Goal: Information Seeking & Learning: Learn about a topic

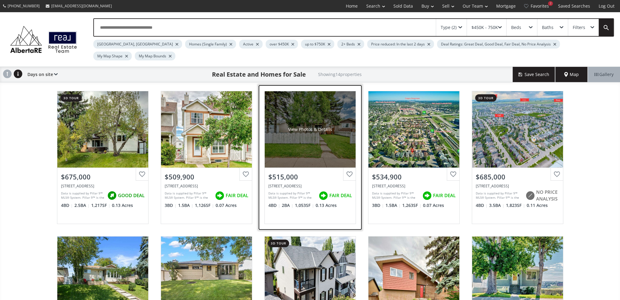
click at [323, 131] on div "View Photos & Details" at bounding box center [310, 129] width 91 height 76
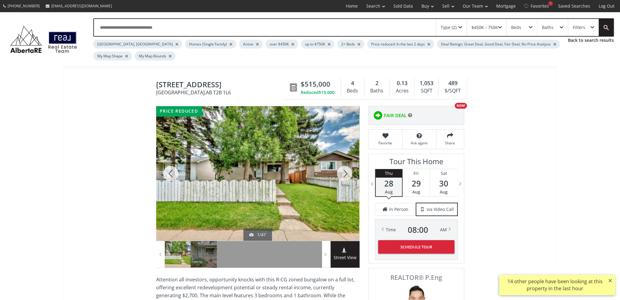
click at [342, 169] on div at bounding box center [344, 173] width 29 height 134
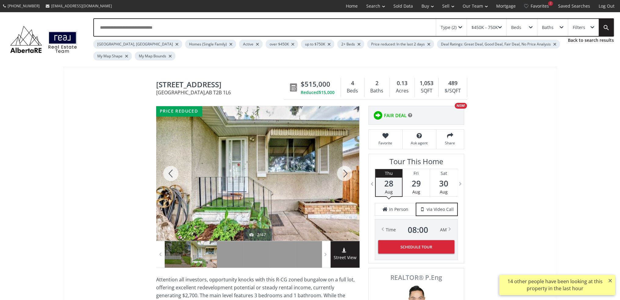
click at [342, 169] on div at bounding box center [344, 173] width 29 height 134
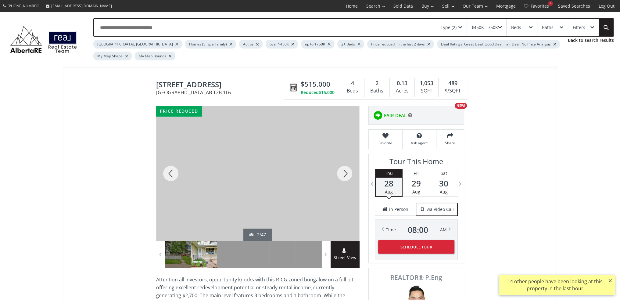
click at [342, 169] on div at bounding box center [344, 173] width 29 height 134
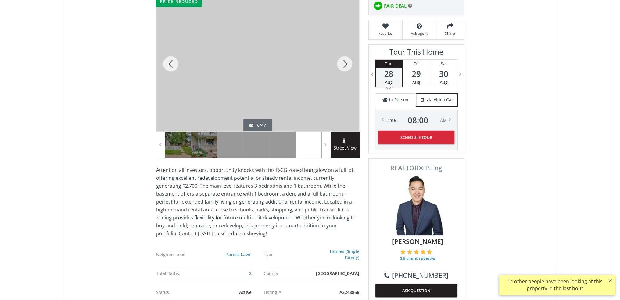
scroll to position [133, 0]
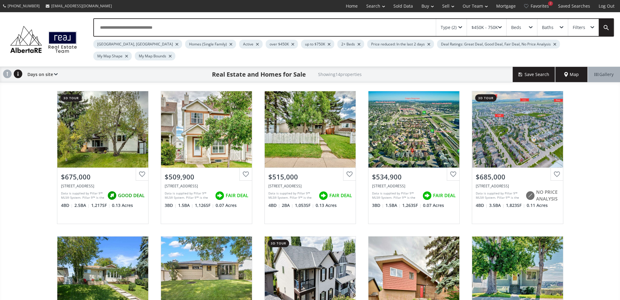
click at [427, 45] on div at bounding box center [428, 44] width 3 height 2
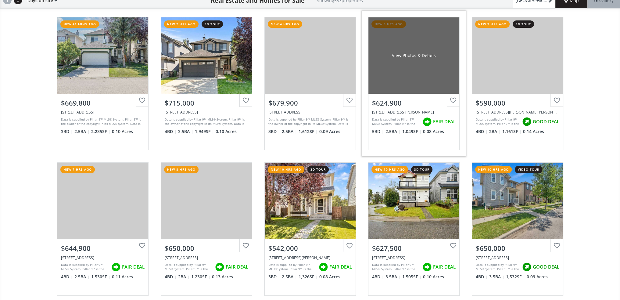
scroll to position [74, 0]
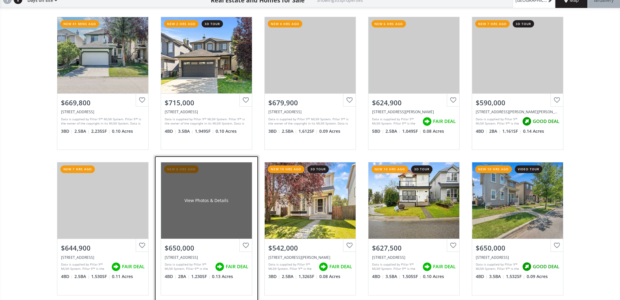
click at [219, 219] on div "View Photos & Details" at bounding box center [206, 200] width 91 height 76
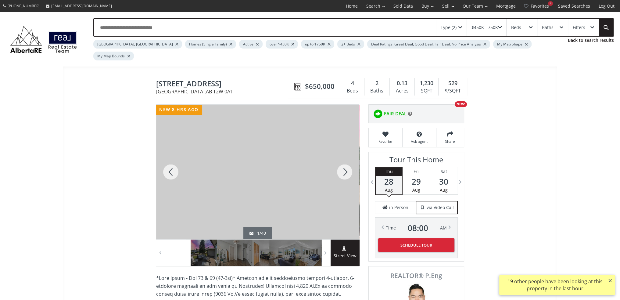
click at [348, 159] on div at bounding box center [344, 172] width 29 height 134
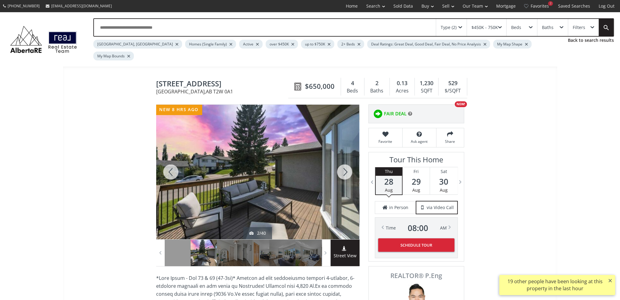
drag, startPoint x: 348, startPoint y: 159, endPoint x: 340, endPoint y: 161, distance: 7.9
click at [340, 161] on div at bounding box center [344, 172] width 29 height 134
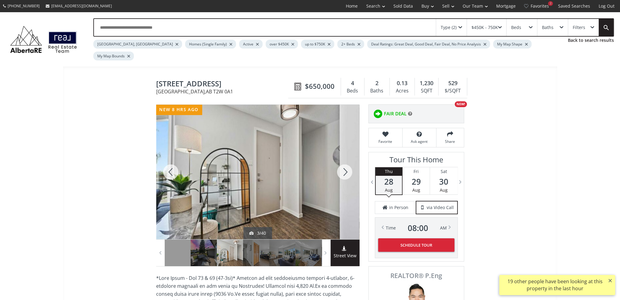
click at [339, 162] on div at bounding box center [344, 172] width 29 height 134
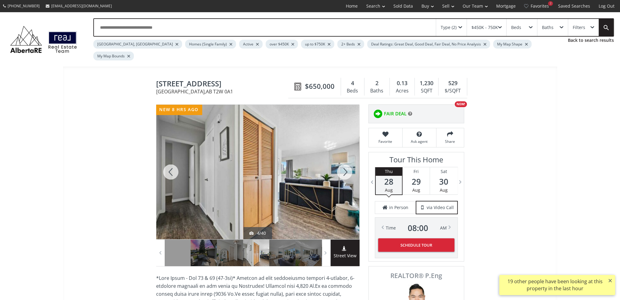
click at [339, 162] on div at bounding box center [344, 172] width 29 height 134
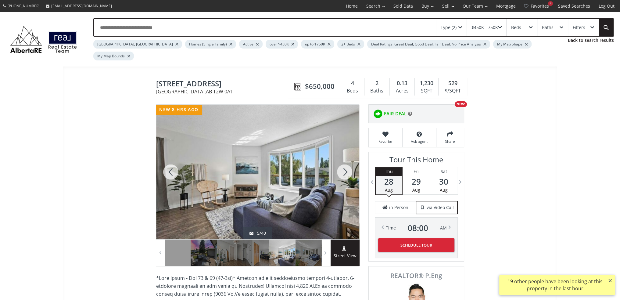
click at [339, 162] on div at bounding box center [344, 172] width 29 height 134
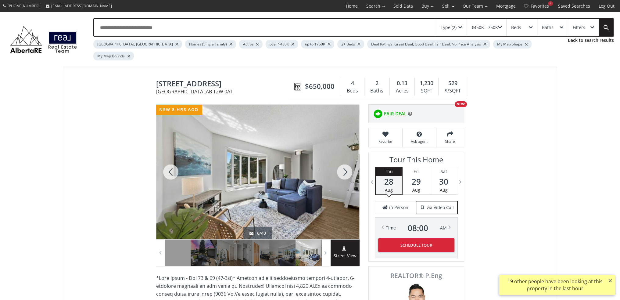
click at [339, 162] on div at bounding box center [344, 172] width 29 height 134
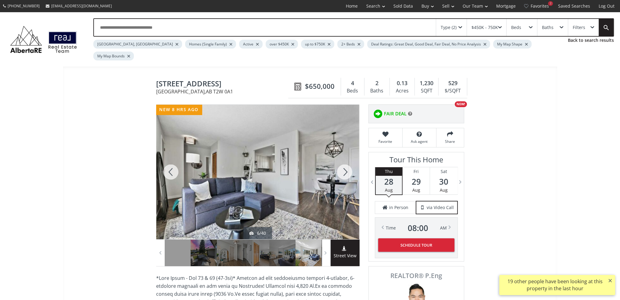
click at [339, 162] on div at bounding box center [344, 172] width 29 height 134
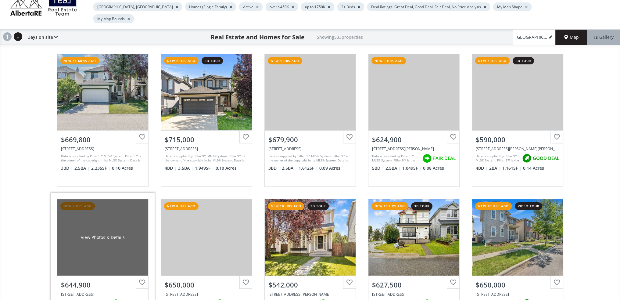
scroll to position [26, 0]
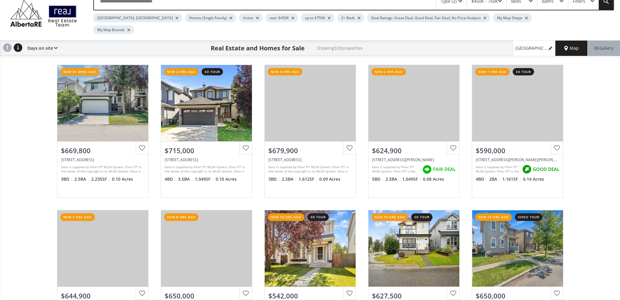
click at [38, 41] on div "Days on site Price SQFT Bedrooms Bathrooms Days on site Year built Lot size Pri…" at bounding box center [40, 48] width 33 height 15
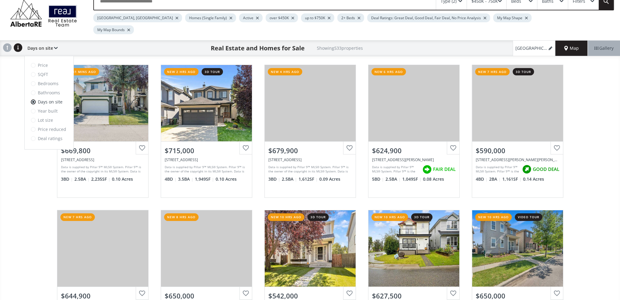
click at [37, 56] on div "Price SQFT Bedrooms Bathrooms Days on site Year built Lot size Price reduced De…" at bounding box center [49, 102] width 49 height 93
click at [34, 63] on span at bounding box center [33, 65] width 5 height 5
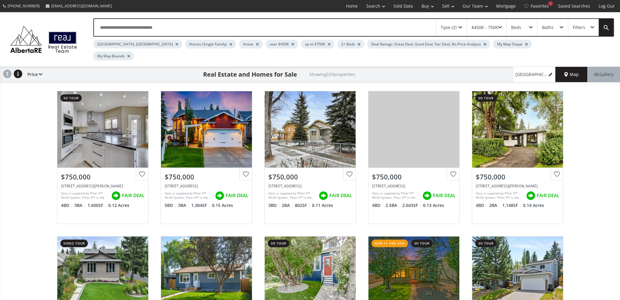
click at [10, 70] on use at bounding box center [7, 74] width 9 height 9
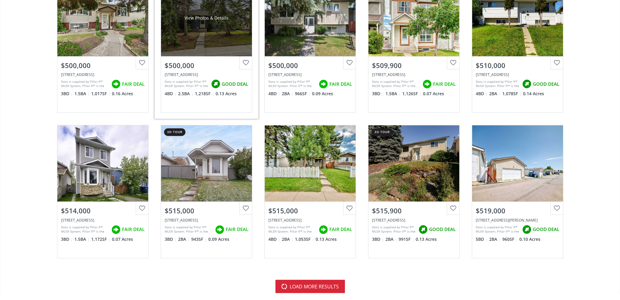
scroll to position [1274, 0]
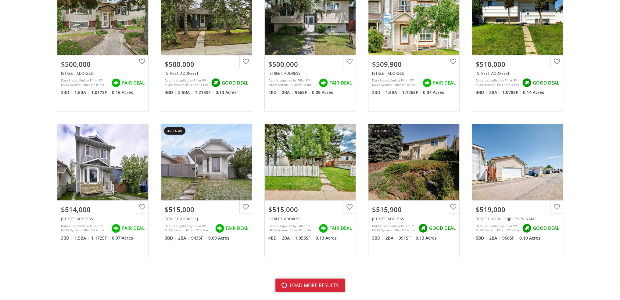
click at [288, 278] on button "load more results" at bounding box center [310, 284] width 70 height 13
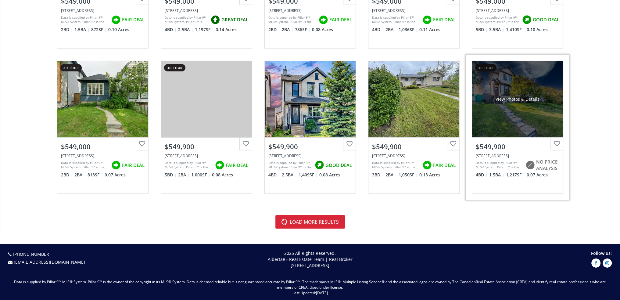
scroll to position [2795, 0]
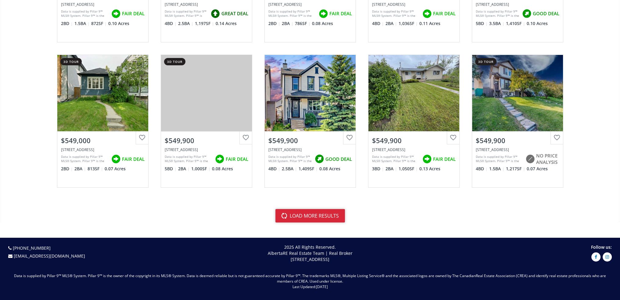
click at [325, 209] on button "load more results" at bounding box center [310, 215] width 70 height 13
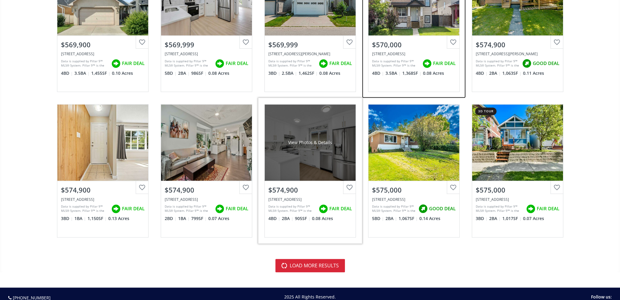
scroll to position [4199, 0]
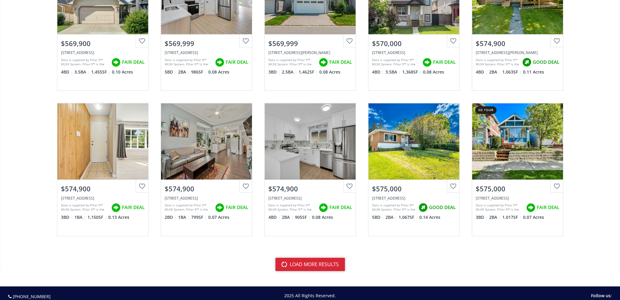
click at [324, 257] on button "load more results" at bounding box center [310, 263] width 70 height 13
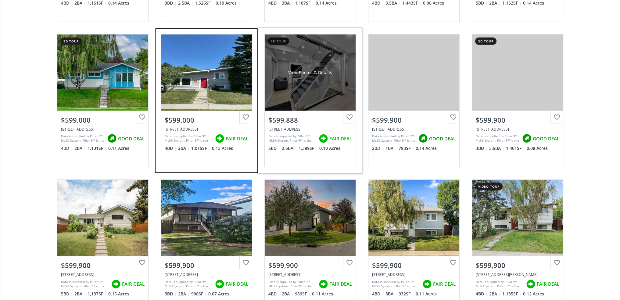
scroll to position [5630, 0]
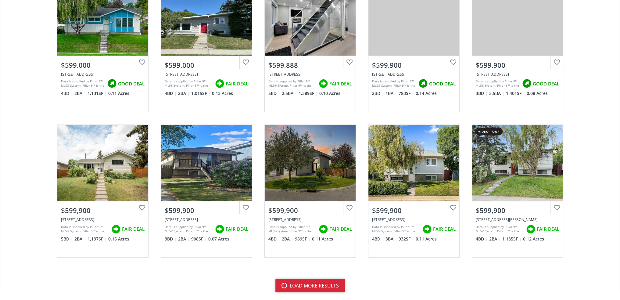
click at [310, 279] on button "load more results" at bounding box center [310, 285] width 70 height 13
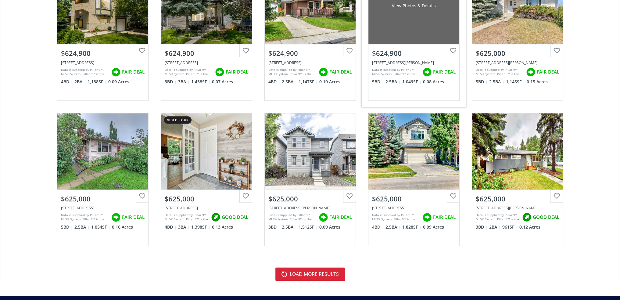
scroll to position [7093, 0]
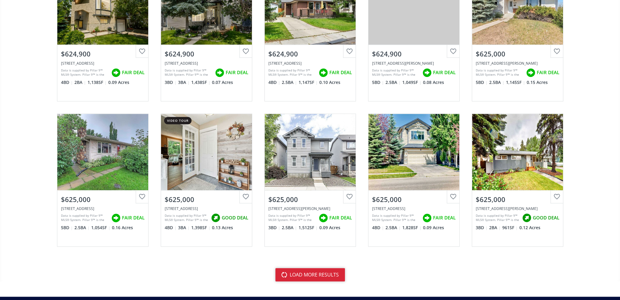
click at [332, 268] on button "load more results" at bounding box center [310, 274] width 70 height 13
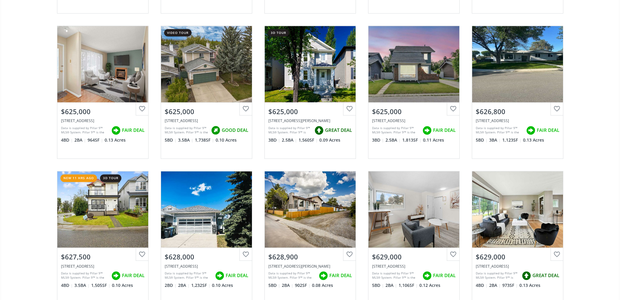
scroll to position [7326, 0]
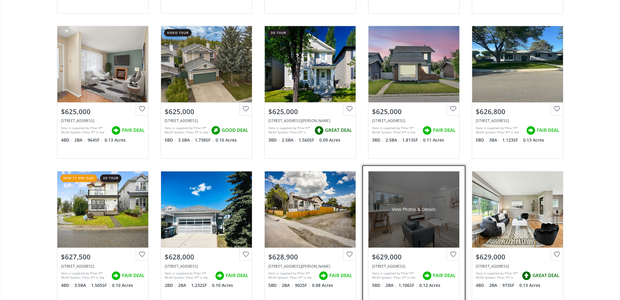
click at [405, 201] on div "View Photos & Details" at bounding box center [413, 209] width 91 height 76
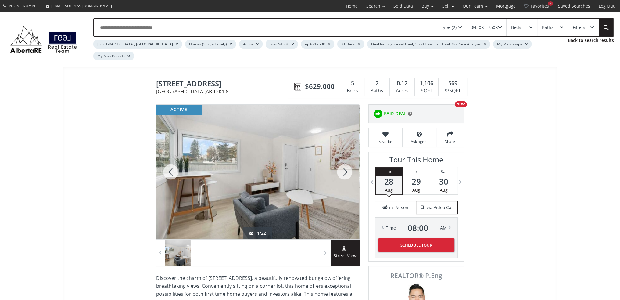
click at [342, 159] on div at bounding box center [344, 172] width 29 height 134
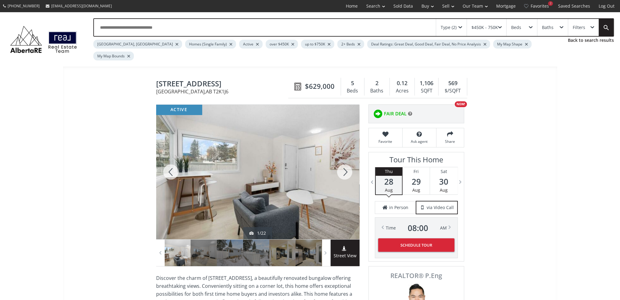
click at [342, 159] on div at bounding box center [344, 172] width 29 height 134
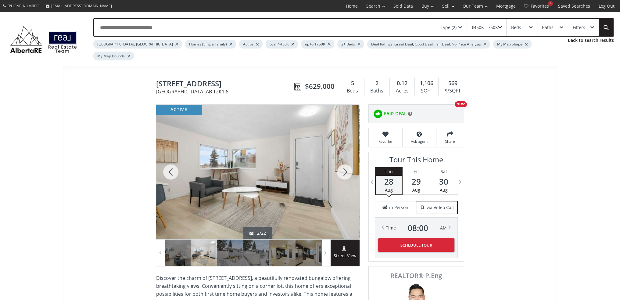
drag, startPoint x: 342, startPoint y: 159, endPoint x: 333, endPoint y: 167, distance: 12.1
click at [333, 167] on div at bounding box center [344, 172] width 29 height 134
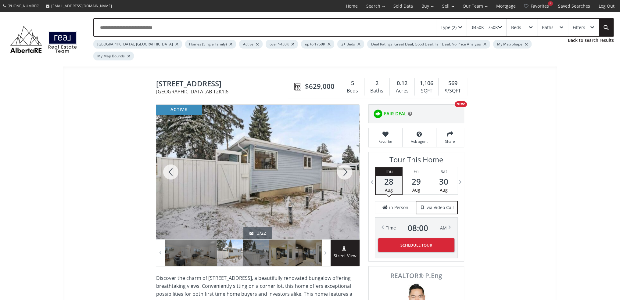
click at [337, 163] on div at bounding box center [344, 172] width 29 height 134
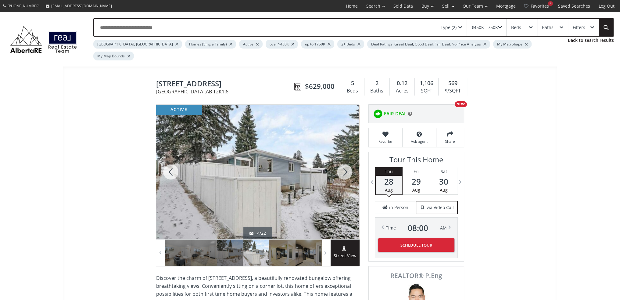
click at [337, 163] on div at bounding box center [344, 172] width 29 height 134
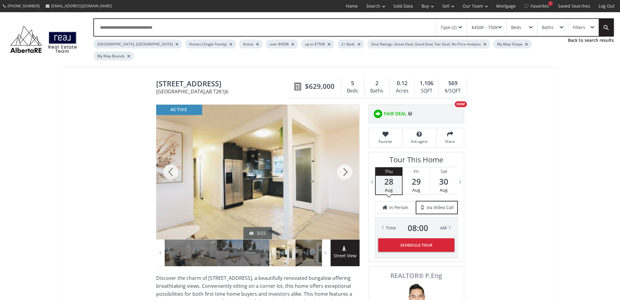
click at [337, 163] on div at bounding box center [344, 172] width 29 height 134
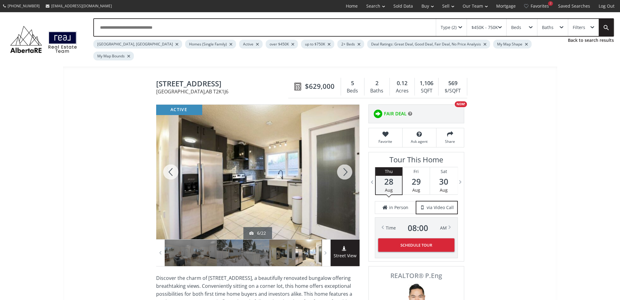
click at [337, 163] on div at bounding box center [344, 172] width 29 height 134
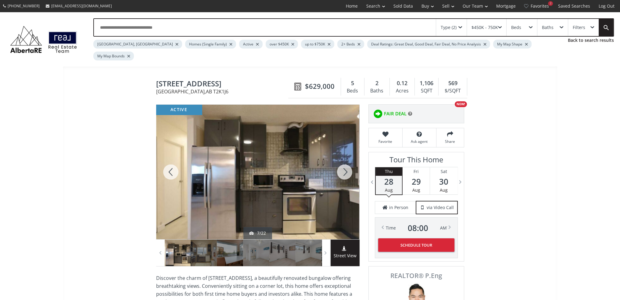
click at [337, 163] on div at bounding box center [344, 172] width 29 height 134
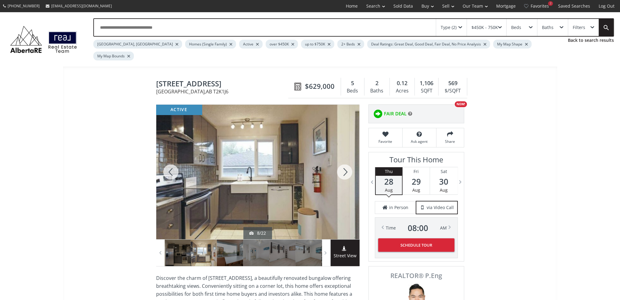
click at [338, 163] on div at bounding box center [344, 172] width 29 height 134
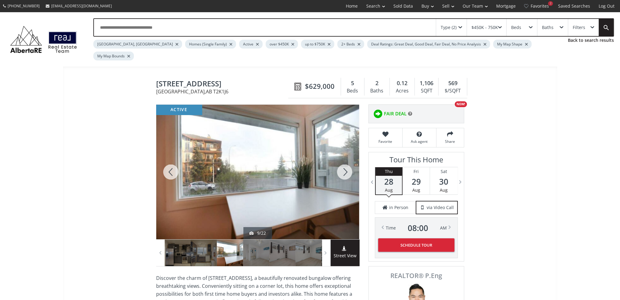
click at [338, 163] on div at bounding box center [344, 172] width 29 height 134
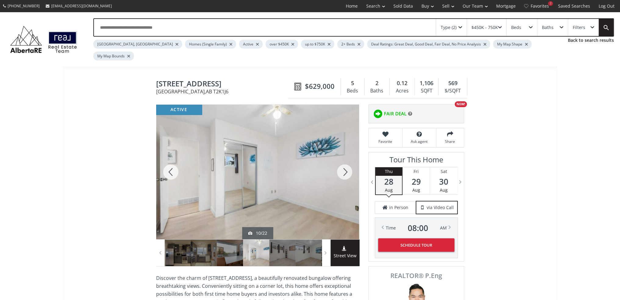
click at [338, 163] on div at bounding box center [344, 172] width 29 height 134
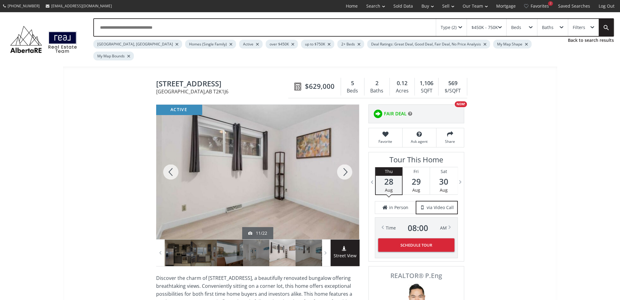
click at [338, 163] on div at bounding box center [344, 172] width 29 height 134
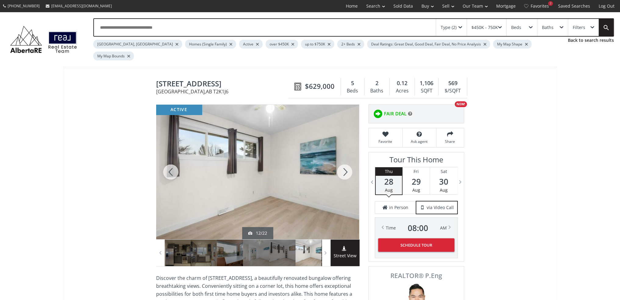
click at [338, 163] on div at bounding box center [344, 172] width 29 height 134
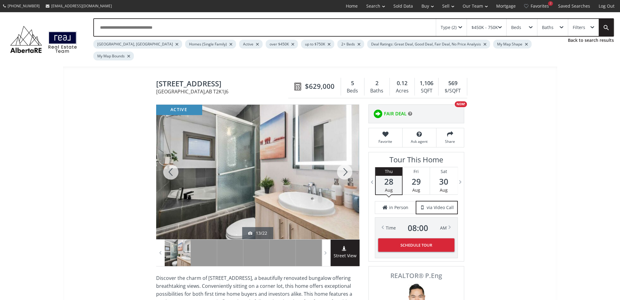
click at [338, 163] on div at bounding box center [344, 172] width 29 height 134
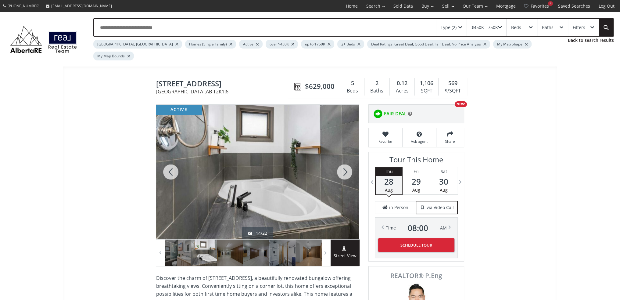
click at [338, 163] on div at bounding box center [344, 172] width 29 height 134
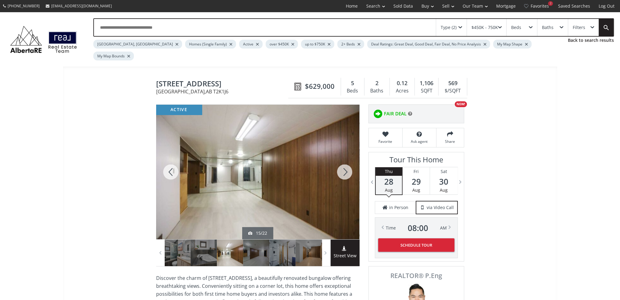
click at [338, 163] on div at bounding box center [344, 172] width 29 height 134
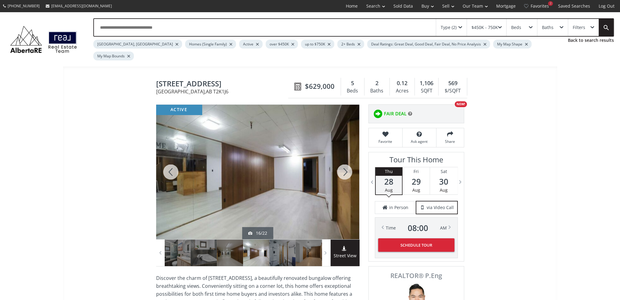
click at [338, 163] on div at bounding box center [344, 172] width 29 height 134
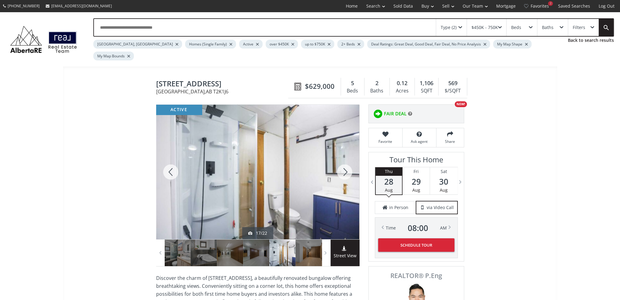
click at [338, 163] on div at bounding box center [344, 172] width 29 height 134
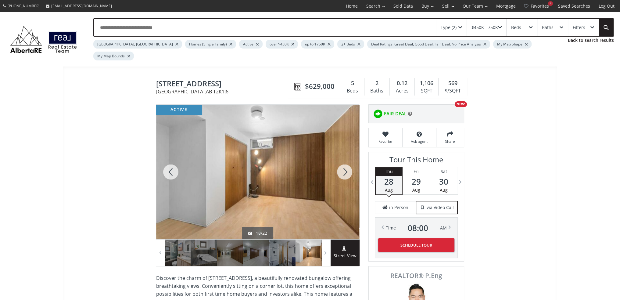
click at [338, 163] on div at bounding box center [344, 172] width 29 height 134
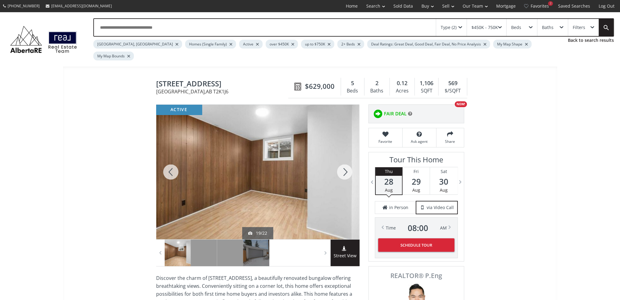
click at [338, 163] on div at bounding box center [344, 172] width 29 height 134
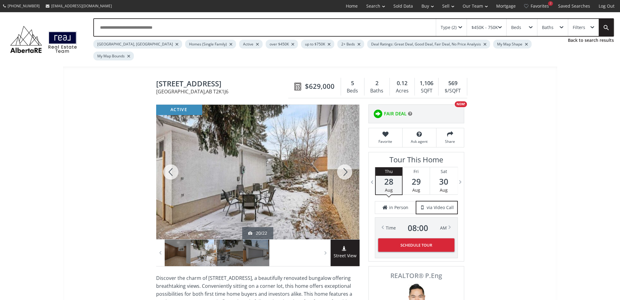
click at [338, 163] on div at bounding box center [344, 172] width 29 height 134
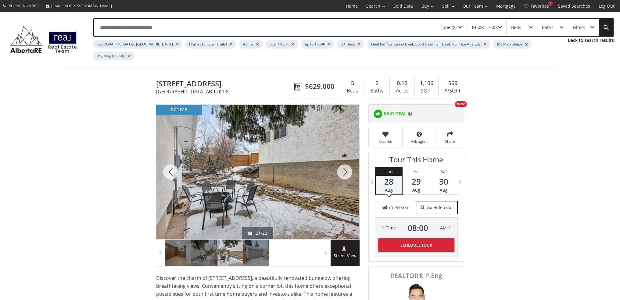
click at [338, 163] on div at bounding box center [344, 172] width 29 height 134
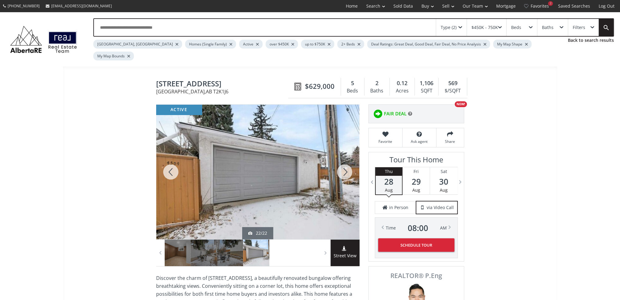
click at [338, 163] on div at bounding box center [344, 172] width 29 height 134
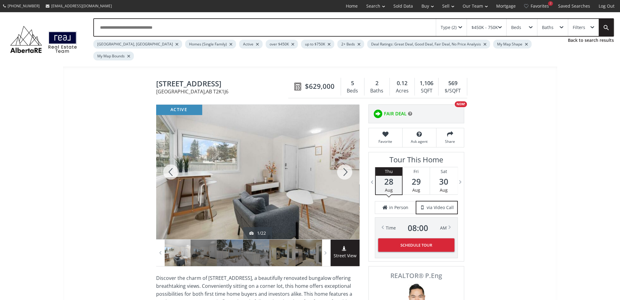
click at [338, 163] on div at bounding box center [344, 172] width 29 height 134
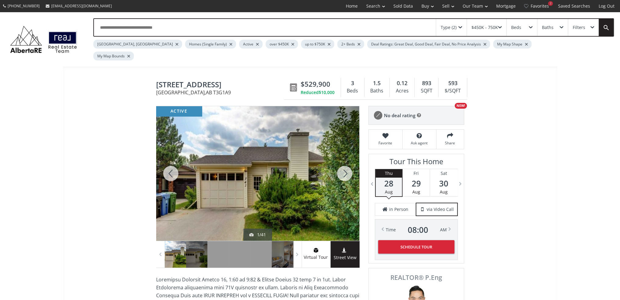
click at [345, 164] on div at bounding box center [344, 173] width 29 height 134
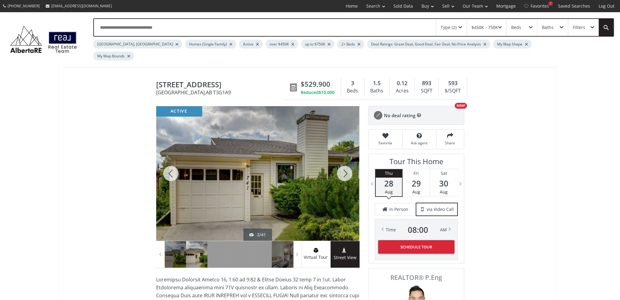
click at [345, 164] on div at bounding box center [344, 173] width 29 height 134
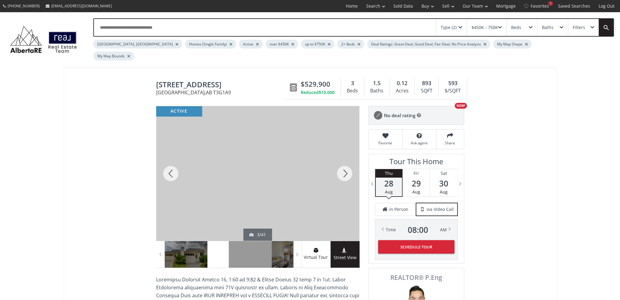
click at [345, 164] on div at bounding box center [344, 173] width 29 height 134
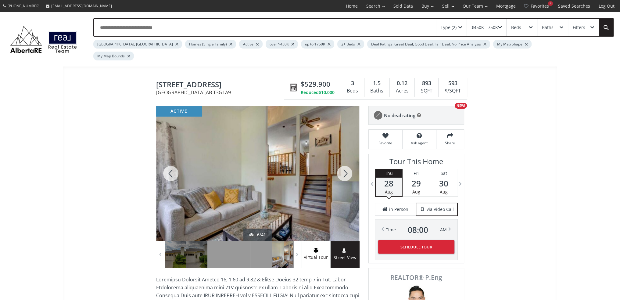
click at [345, 164] on div at bounding box center [344, 173] width 29 height 134
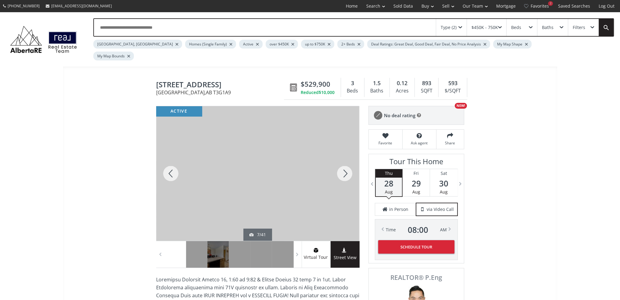
click at [345, 164] on div at bounding box center [344, 173] width 29 height 134
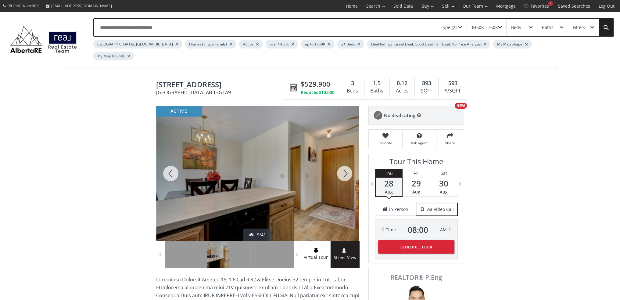
click at [345, 164] on div at bounding box center [344, 173] width 29 height 134
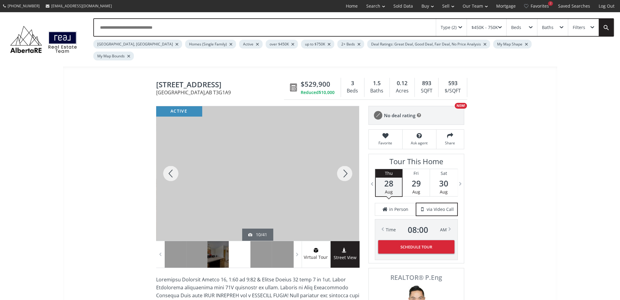
click at [345, 164] on div at bounding box center [344, 173] width 29 height 134
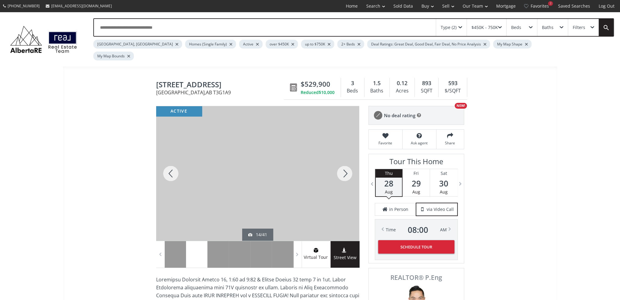
click at [345, 164] on div at bounding box center [344, 173] width 29 height 134
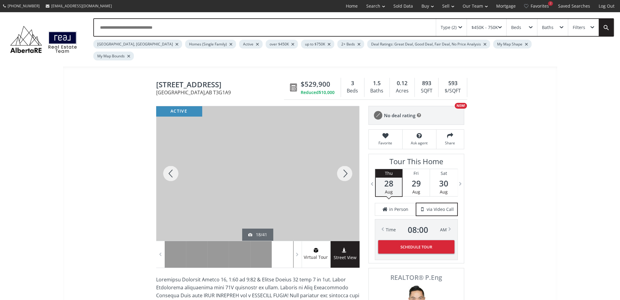
click at [345, 164] on div at bounding box center [344, 173] width 29 height 134
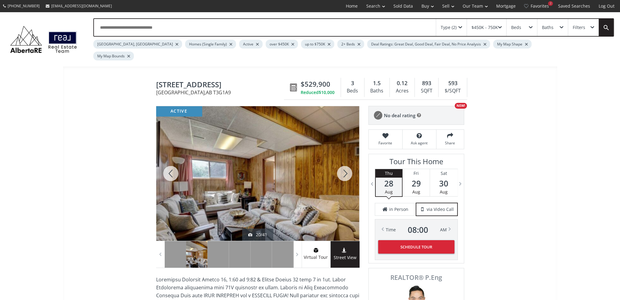
click at [345, 164] on div at bounding box center [344, 173] width 29 height 134
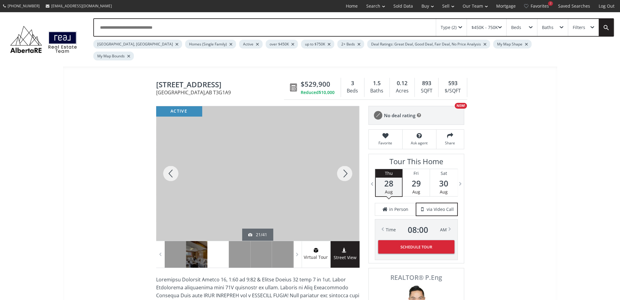
click at [345, 164] on div at bounding box center [344, 173] width 29 height 134
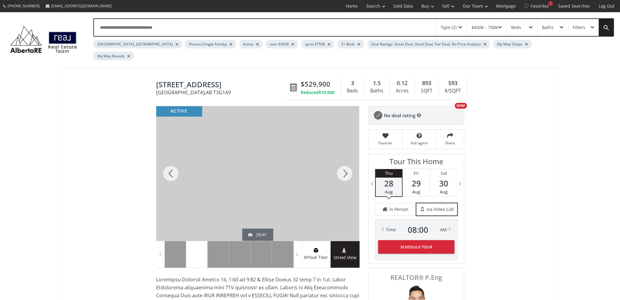
click at [345, 164] on div at bounding box center [344, 173] width 29 height 134
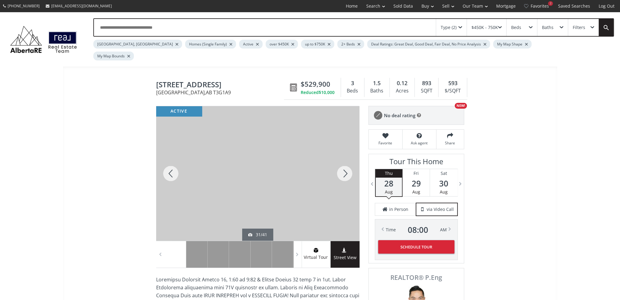
click at [345, 164] on div at bounding box center [344, 173] width 29 height 134
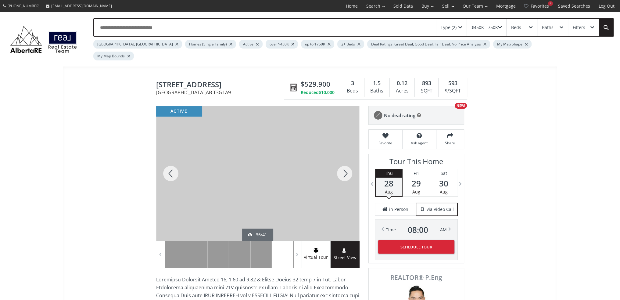
click at [345, 164] on div at bounding box center [344, 173] width 29 height 134
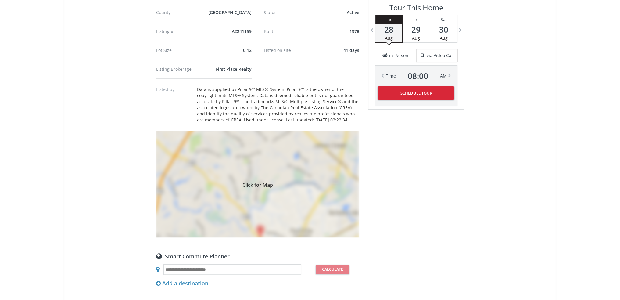
scroll to position [517, 0]
click at [261, 180] on div "Click for Map" at bounding box center [257, 183] width 203 height 107
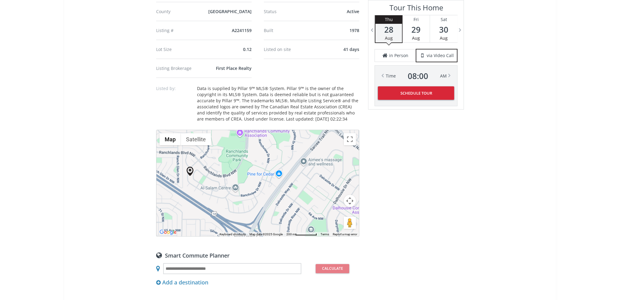
drag, startPoint x: 273, startPoint y: 167, endPoint x: 207, endPoint y: 162, distance: 66.6
click at [207, 162] on div at bounding box center [257, 183] width 202 height 106
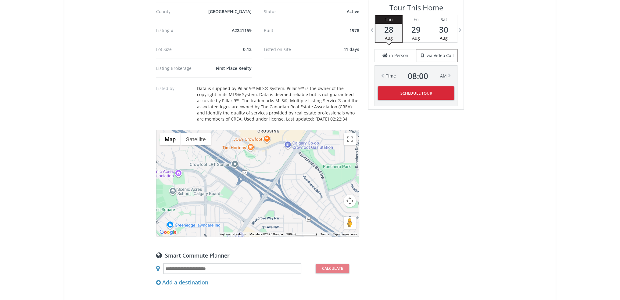
drag, startPoint x: 263, startPoint y: 166, endPoint x: 452, endPoint y: 230, distance: 199.0
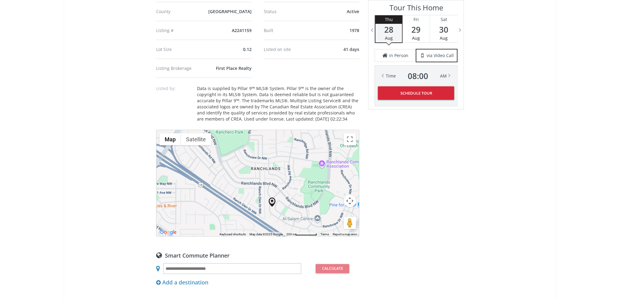
drag, startPoint x: 313, startPoint y: 181, endPoint x: 207, endPoint y: 148, distance: 110.5
click at [207, 148] on div at bounding box center [257, 183] width 202 height 106
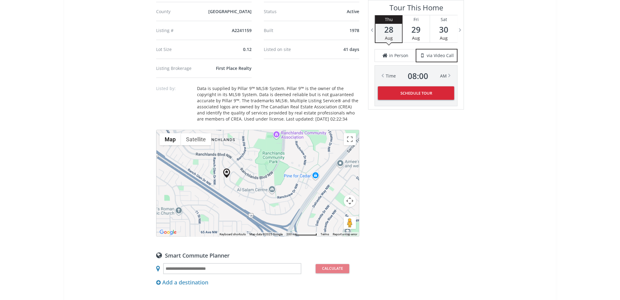
drag, startPoint x: 273, startPoint y: 170, endPoint x: 227, endPoint y: 141, distance: 54.5
click at [227, 141] on div at bounding box center [257, 183] width 202 height 106
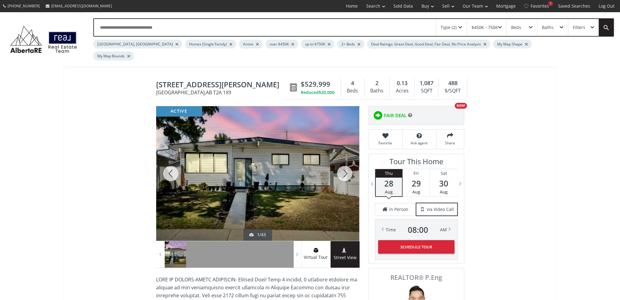
click at [345, 159] on div at bounding box center [344, 173] width 29 height 134
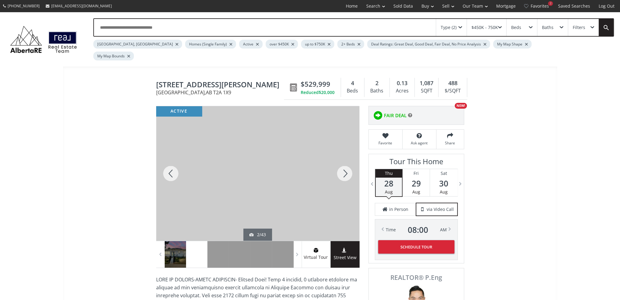
click at [345, 159] on div at bounding box center [344, 173] width 29 height 134
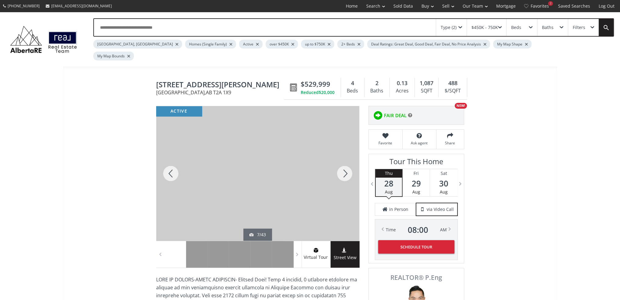
click at [345, 159] on div at bounding box center [344, 173] width 29 height 134
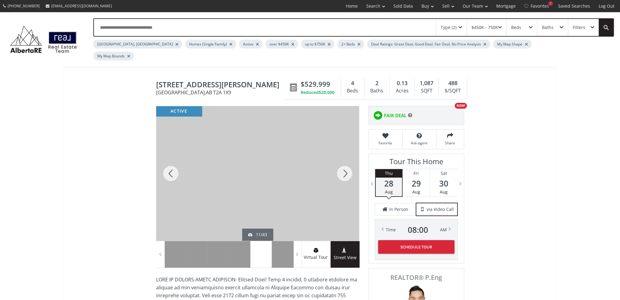
click at [345, 159] on div at bounding box center [344, 173] width 29 height 134
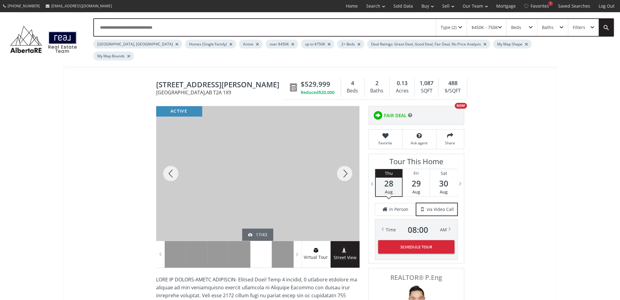
click at [345, 159] on div at bounding box center [344, 173] width 29 height 134
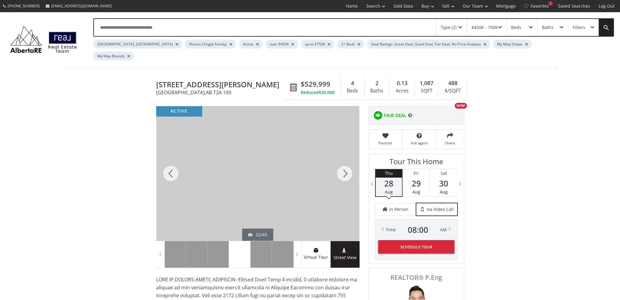
click at [345, 159] on div at bounding box center [344, 173] width 29 height 134
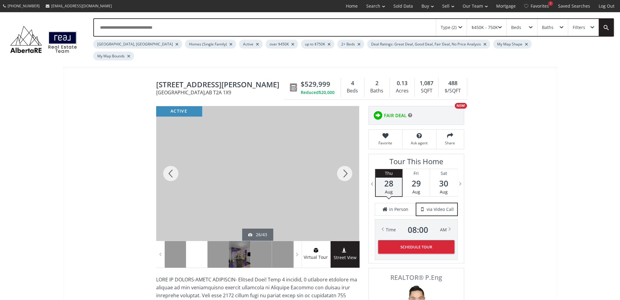
click at [345, 159] on div at bounding box center [344, 173] width 29 height 134
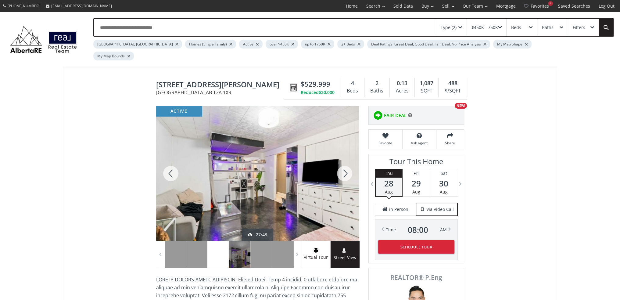
click at [345, 159] on div at bounding box center [344, 173] width 29 height 134
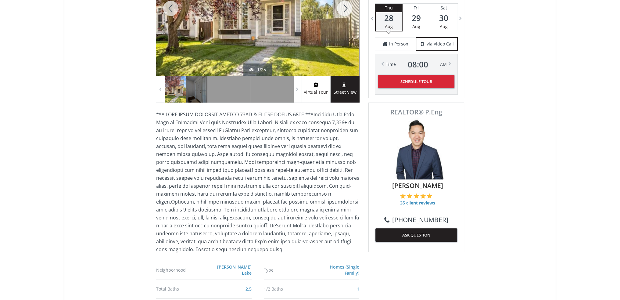
scroll to position [51, 0]
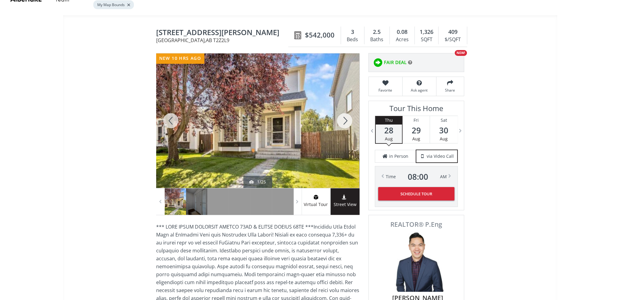
click at [344, 114] on div at bounding box center [344, 120] width 29 height 134
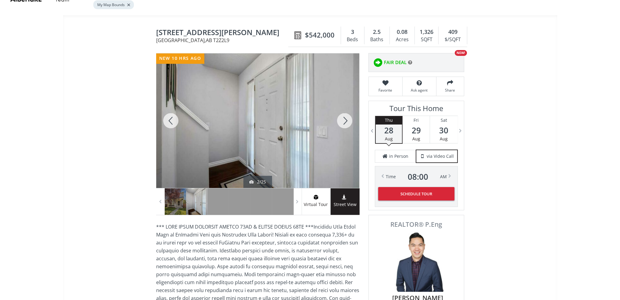
click at [344, 114] on div at bounding box center [344, 120] width 29 height 134
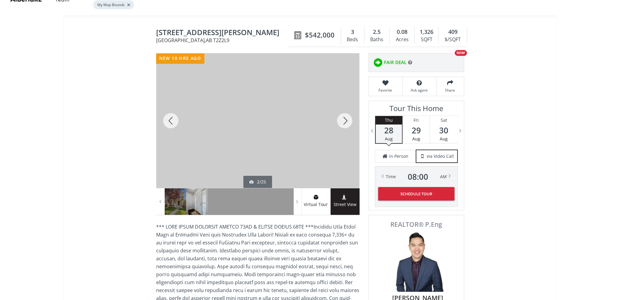
click at [344, 114] on div at bounding box center [344, 120] width 29 height 134
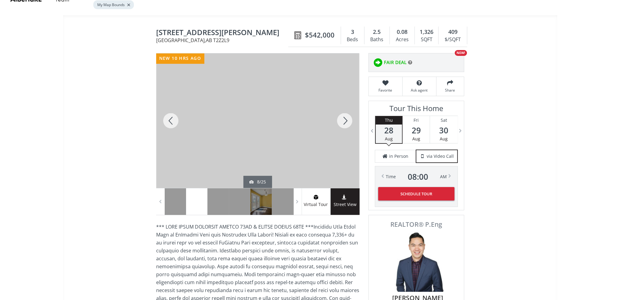
click at [344, 114] on div at bounding box center [344, 120] width 29 height 134
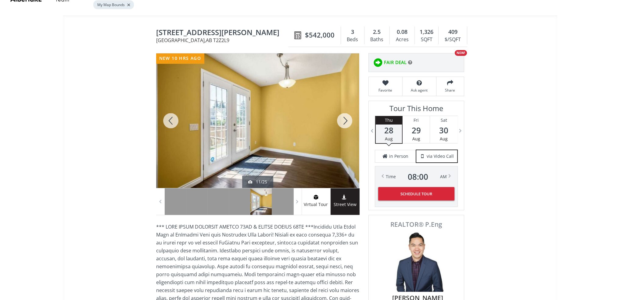
click at [344, 114] on div at bounding box center [344, 120] width 29 height 134
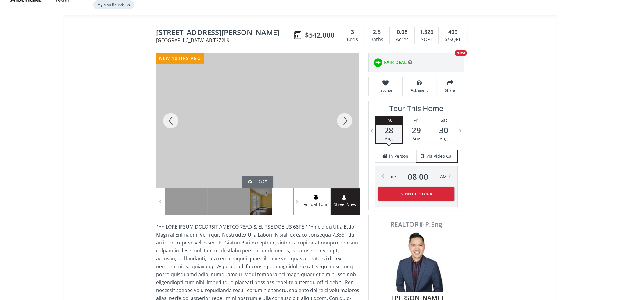
click at [344, 114] on div at bounding box center [344, 120] width 29 height 134
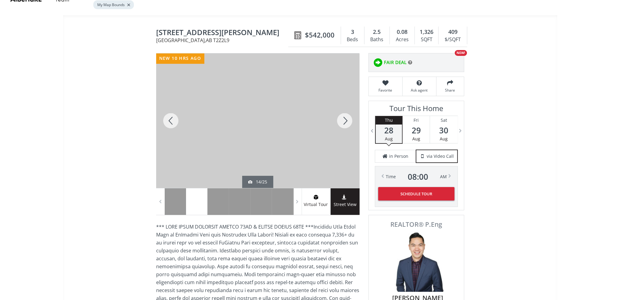
click at [344, 114] on div at bounding box center [344, 120] width 29 height 134
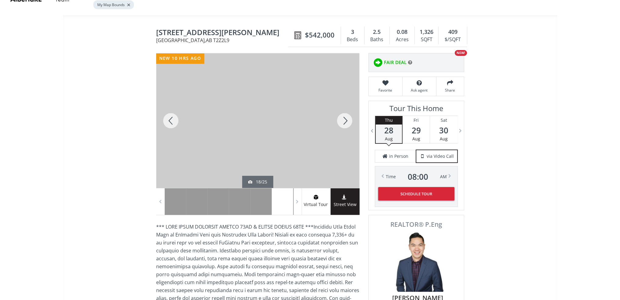
click at [344, 114] on div at bounding box center [344, 120] width 29 height 134
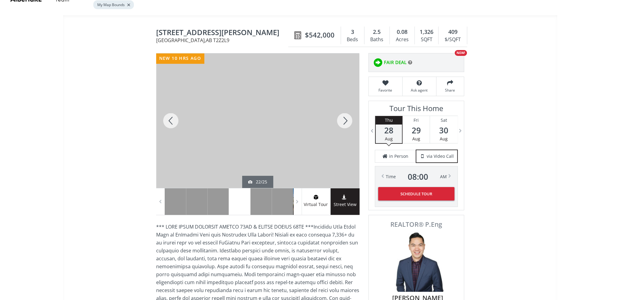
click at [344, 114] on div at bounding box center [344, 120] width 29 height 134
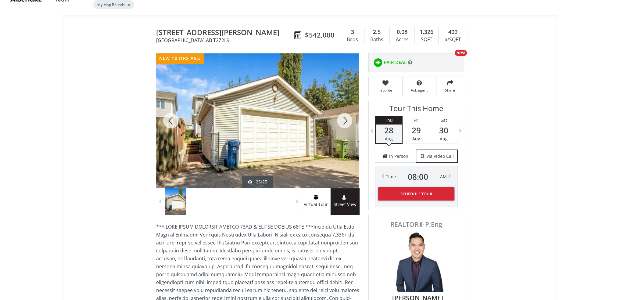
click at [344, 114] on div at bounding box center [344, 120] width 29 height 134
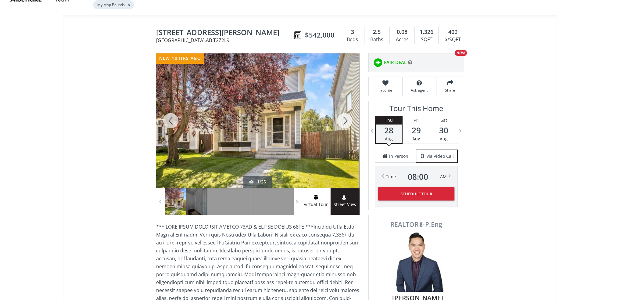
click at [344, 114] on div at bounding box center [344, 120] width 29 height 134
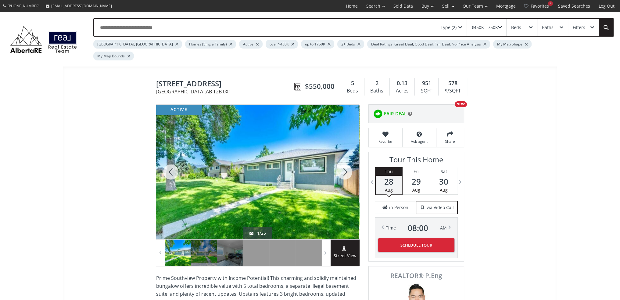
click at [343, 158] on div at bounding box center [344, 172] width 29 height 134
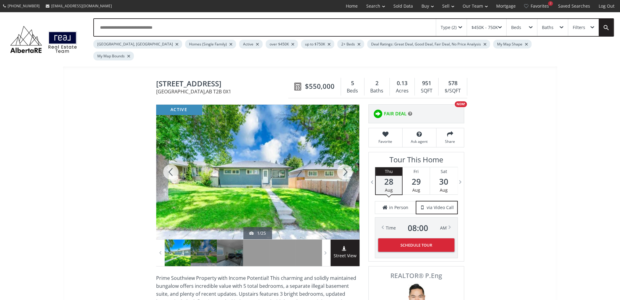
click at [343, 158] on div at bounding box center [344, 172] width 29 height 134
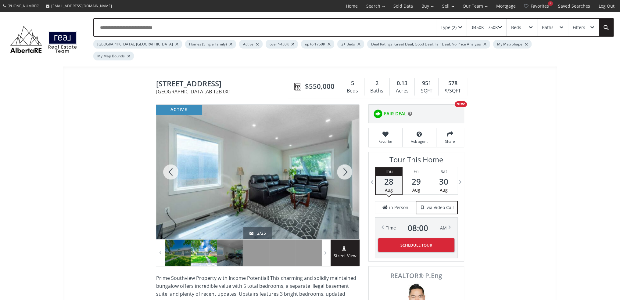
click at [343, 158] on div at bounding box center [344, 172] width 29 height 134
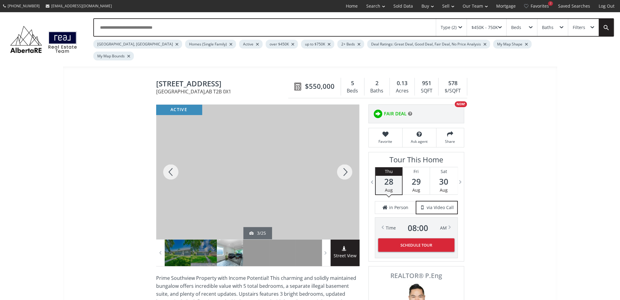
click at [343, 158] on div at bounding box center [344, 172] width 29 height 134
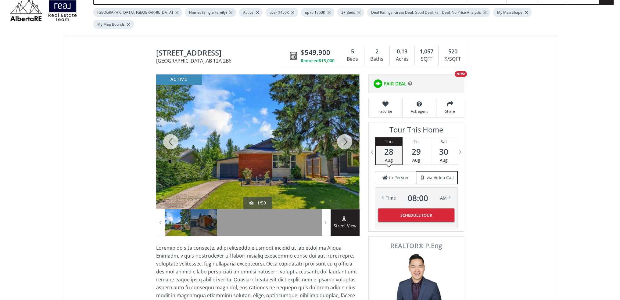
scroll to position [17, 0]
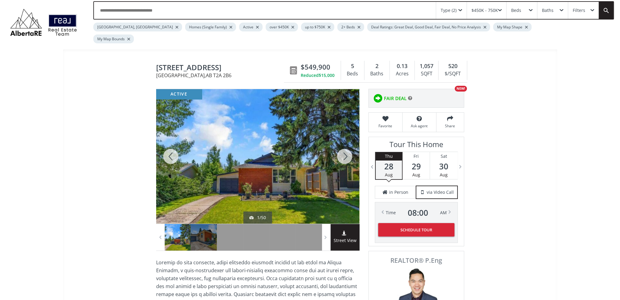
click at [343, 148] on div at bounding box center [344, 156] width 29 height 134
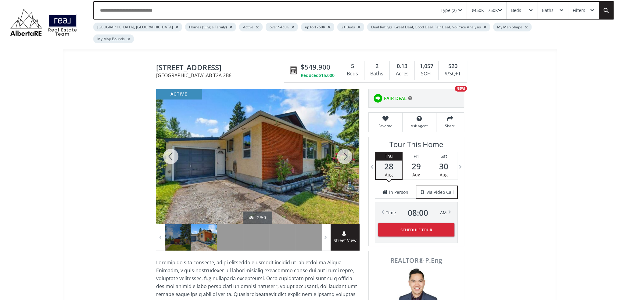
click at [343, 148] on div at bounding box center [344, 156] width 29 height 134
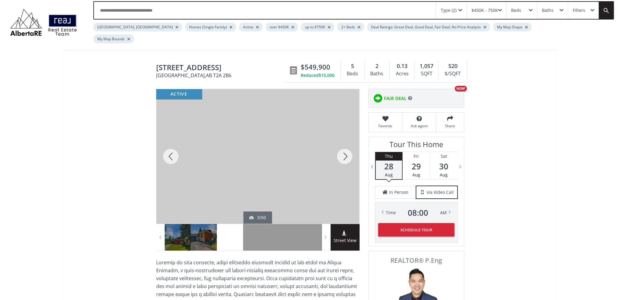
click at [343, 148] on div at bounding box center [344, 156] width 29 height 134
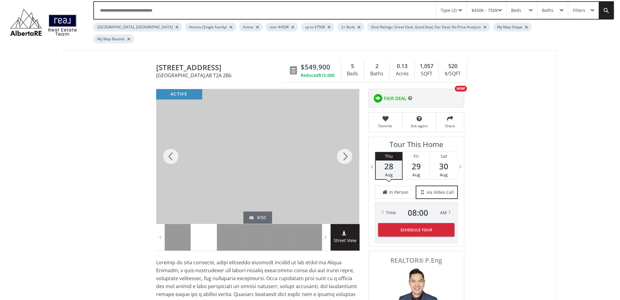
click at [343, 148] on div at bounding box center [344, 156] width 29 height 134
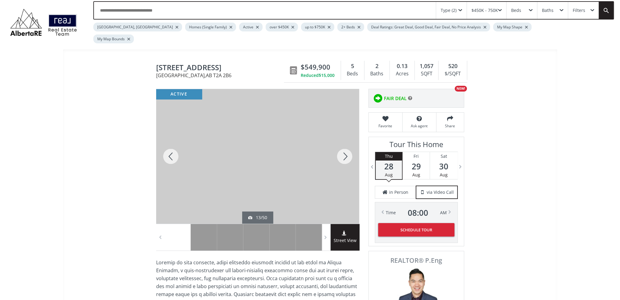
click at [343, 148] on div at bounding box center [344, 156] width 29 height 134
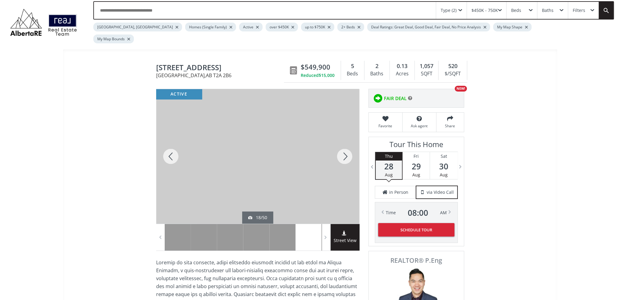
click at [343, 148] on div at bounding box center [344, 156] width 29 height 134
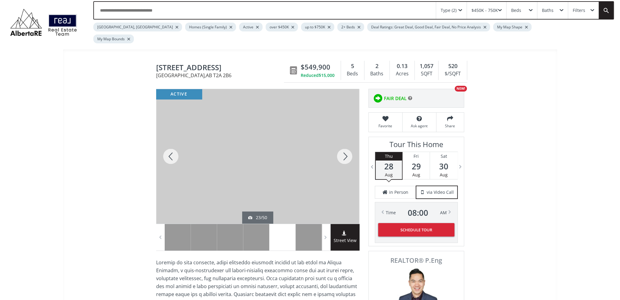
click at [343, 148] on div at bounding box center [344, 156] width 29 height 134
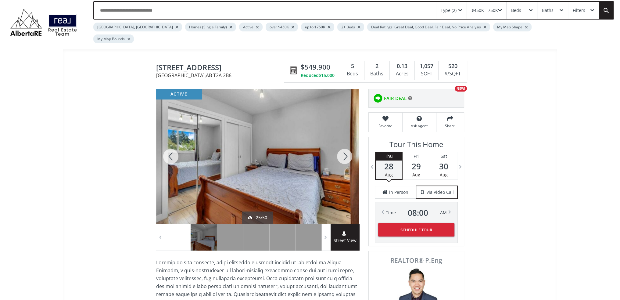
click at [343, 148] on div at bounding box center [344, 156] width 29 height 134
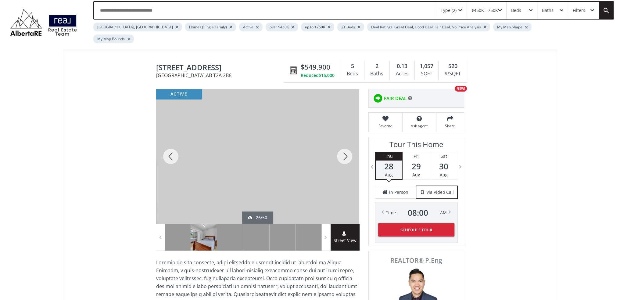
click at [343, 148] on div at bounding box center [344, 156] width 29 height 134
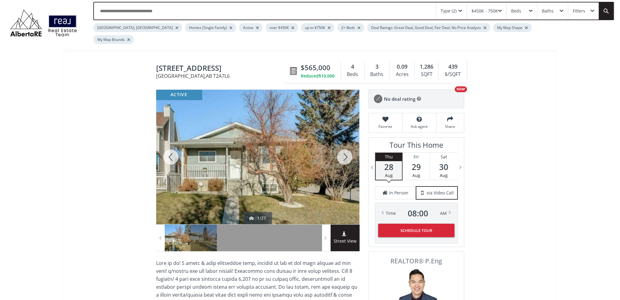
scroll to position [13, 0]
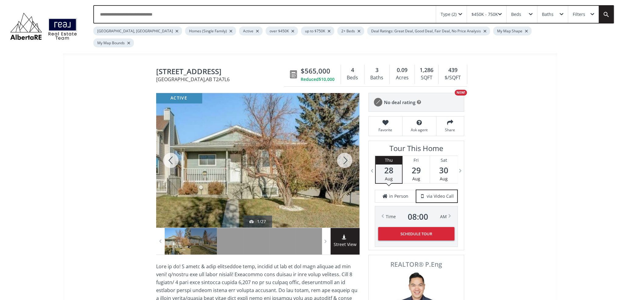
click at [340, 144] on div at bounding box center [344, 160] width 29 height 134
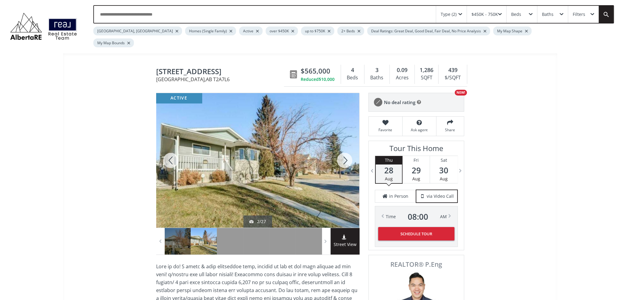
drag, startPoint x: 340, startPoint y: 144, endPoint x: 341, endPoint y: 150, distance: 6.2
click at [341, 150] on div at bounding box center [344, 160] width 29 height 134
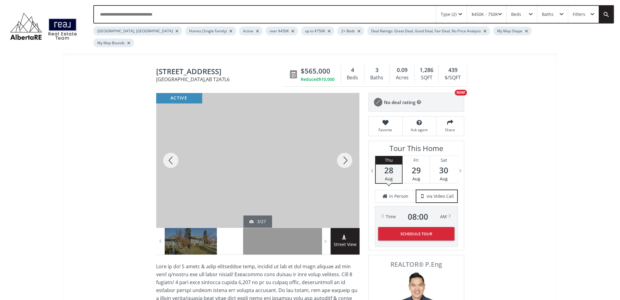
click at [341, 150] on div at bounding box center [344, 160] width 29 height 134
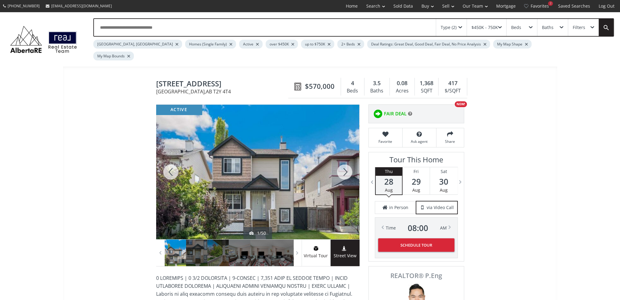
click at [342, 163] on div at bounding box center [344, 172] width 29 height 134
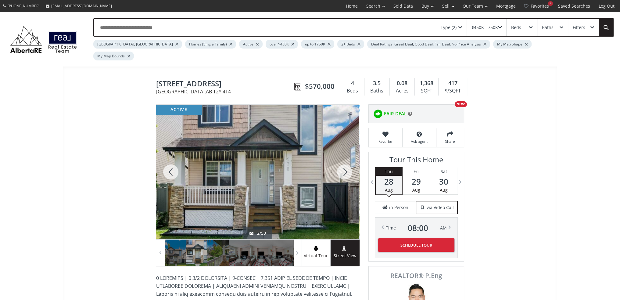
click at [342, 163] on div at bounding box center [344, 172] width 29 height 134
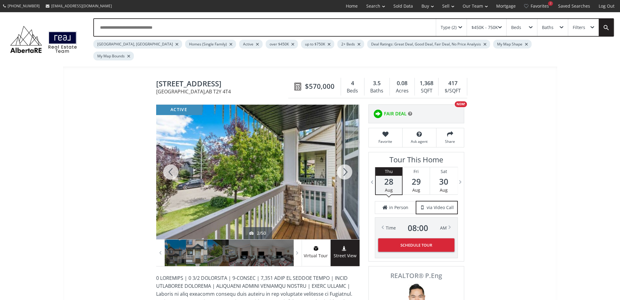
click at [342, 163] on div at bounding box center [344, 172] width 29 height 134
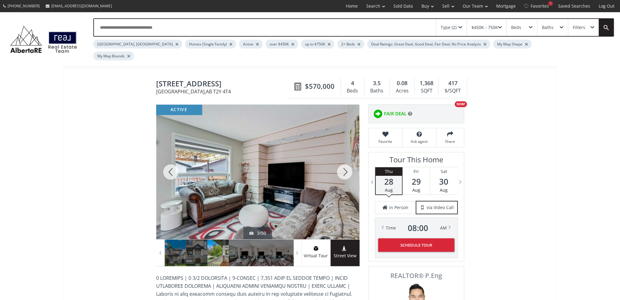
click at [342, 163] on div at bounding box center [344, 172] width 29 height 134
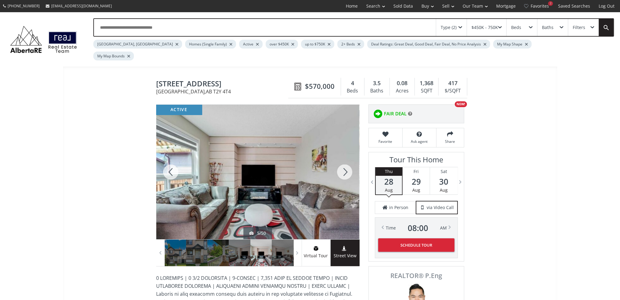
click at [342, 163] on div at bounding box center [344, 172] width 29 height 134
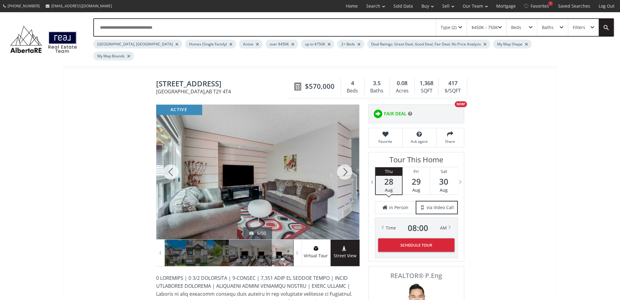
click at [342, 163] on div at bounding box center [344, 172] width 29 height 134
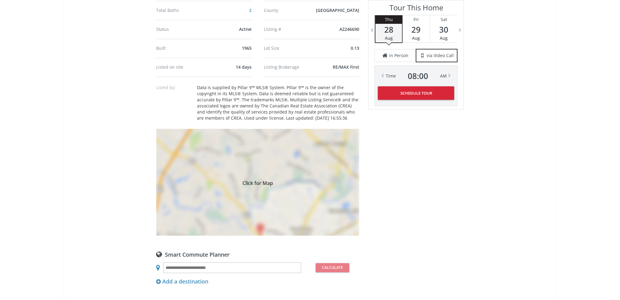
scroll to position [465, 0]
click at [261, 180] on span "Click for Map" at bounding box center [257, 182] width 203 height 5
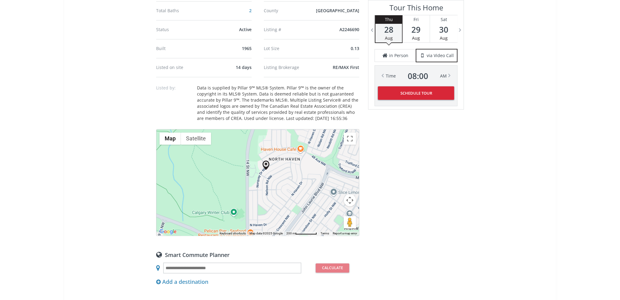
drag, startPoint x: 284, startPoint y: 179, endPoint x: 293, endPoint y: 167, distance: 14.9
click at [293, 167] on div at bounding box center [257, 182] width 202 height 106
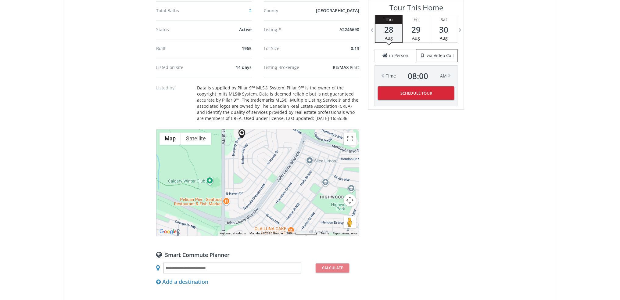
drag, startPoint x: 301, startPoint y: 169, endPoint x: 276, endPoint y: 137, distance: 40.8
click at [276, 137] on div at bounding box center [257, 182] width 202 height 106
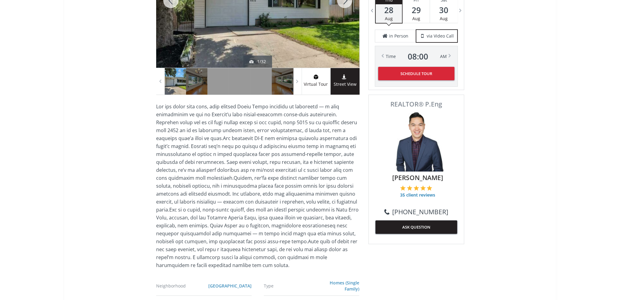
scroll to position [0, 0]
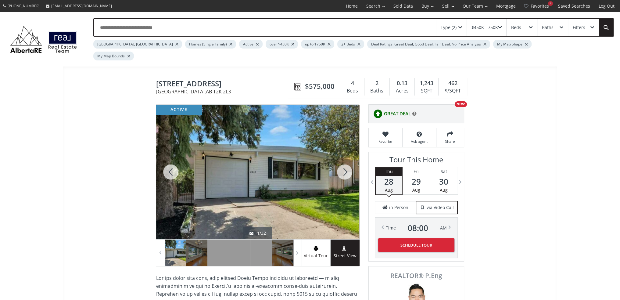
click at [342, 163] on div at bounding box center [344, 172] width 29 height 134
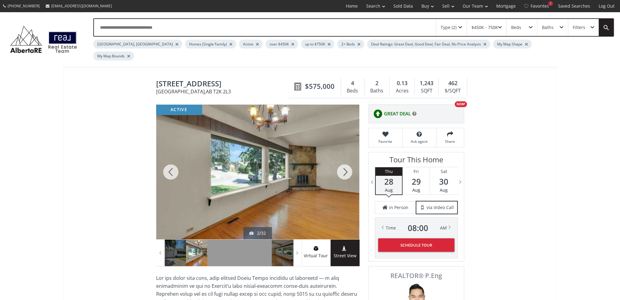
click at [342, 163] on div at bounding box center [344, 172] width 29 height 134
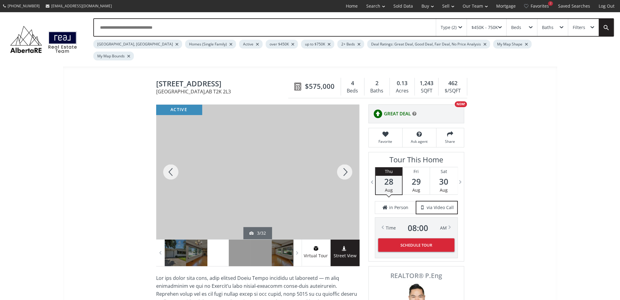
click at [342, 163] on div at bounding box center [344, 172] width 29 height 134
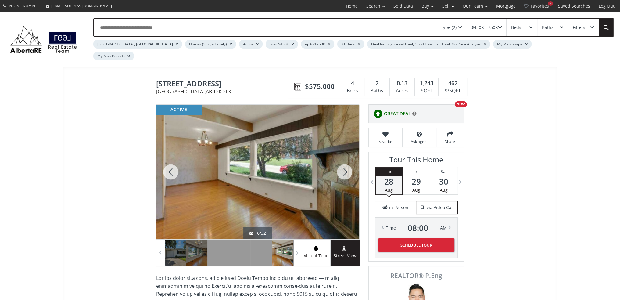
click at [342, 163] on div at bounding box center [344, 172] width 29 height 134
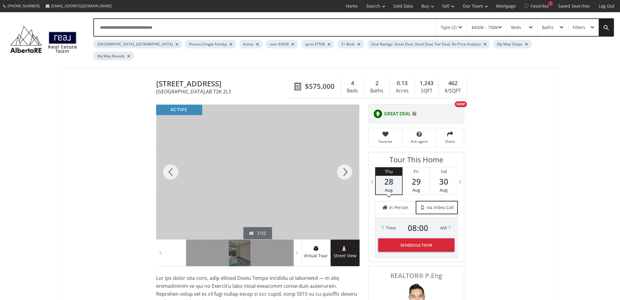
click at [342, 163] on div at bounding box center [344, 172] width 29 height 134
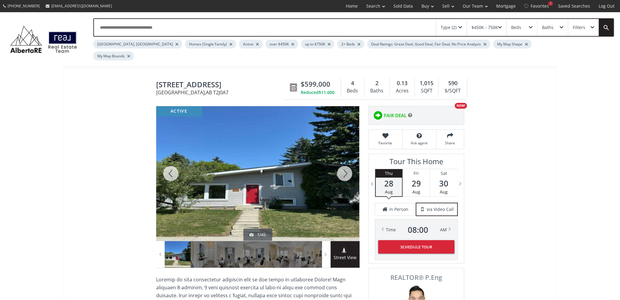
click at [341, 160] on div at bounding box center [344, 173] width 29 height 134
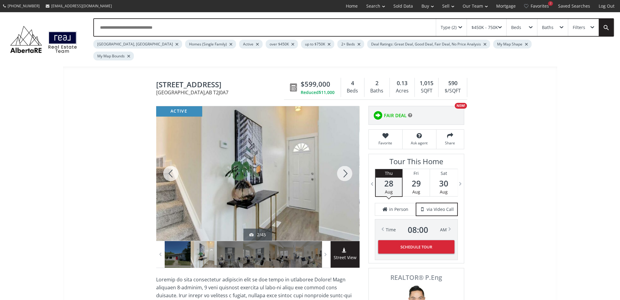
click at [341, 160] on div at bounding box center [344, 173] width 29 height 134
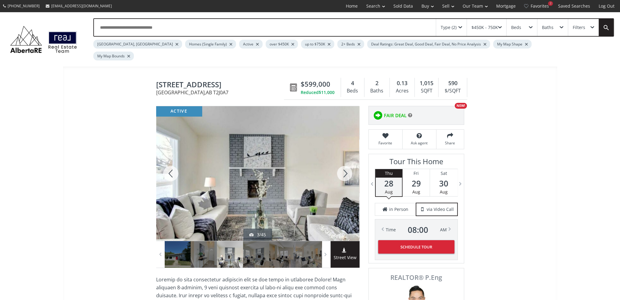
click at [341, 160] on div at bounding box center [344, 173] width 29 height 134
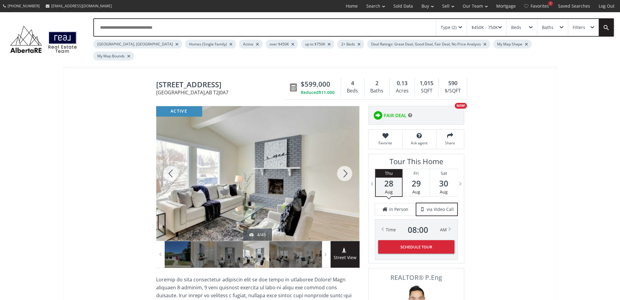
click at [341, 160] on div at bounding box center [344, 173] width 29 height 134
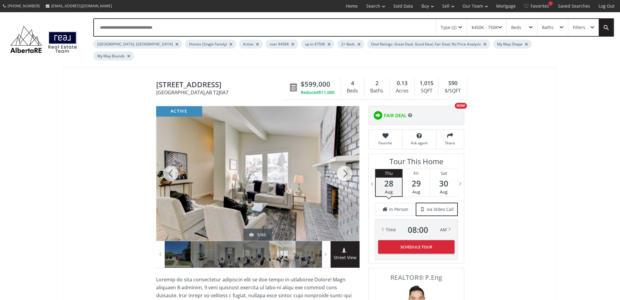
click at [341, 160] on div at bounding box center [344, 173] width 29 height 134
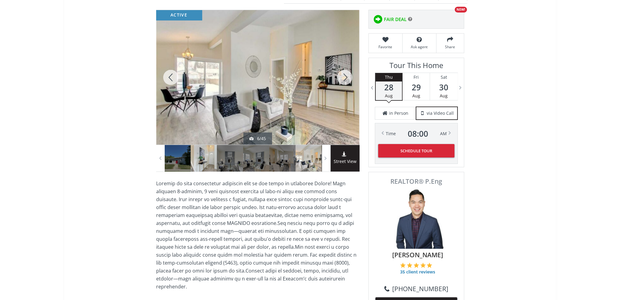
scroll to position [96, 0]
click at [341, 70] on div at bounding box center [344, 77] width 29 height 134
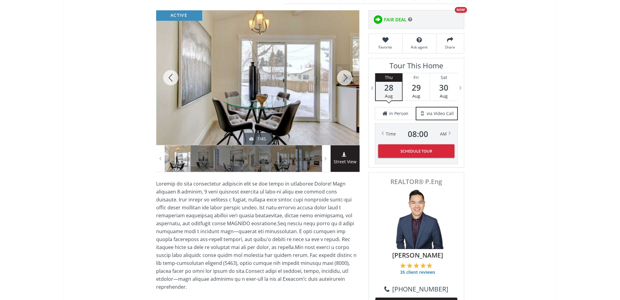
click at [341, 70] on div at bounding box center [344, 77] width 29 height 134
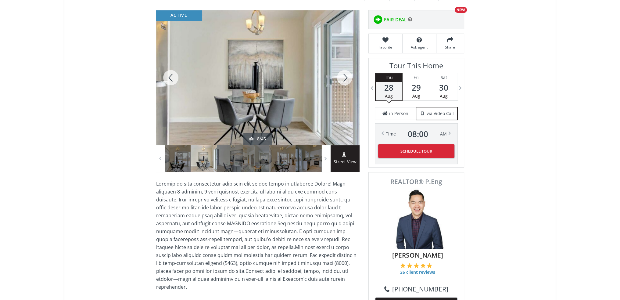
click at [341, 70] on div at bounding box center [344, 77] width 29 height 134
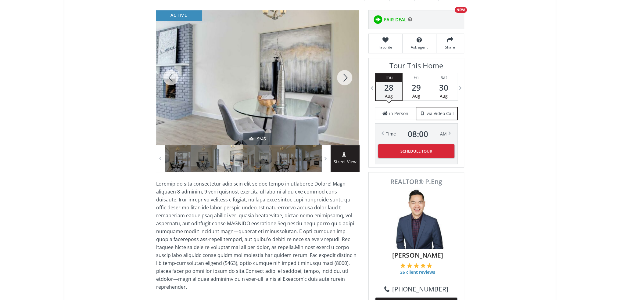
click at [341, 70] on div at bounding box center [344, 77] width 29 height 134
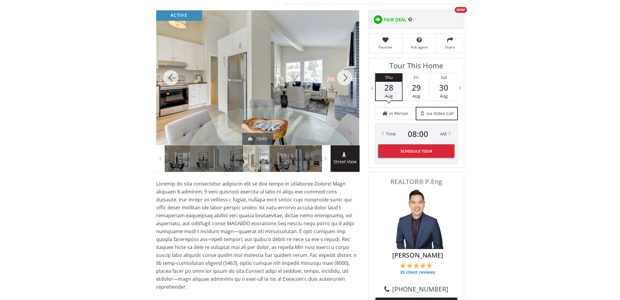
click at [341, 70] on div at bounding box center [344, 77] width 29 height 134
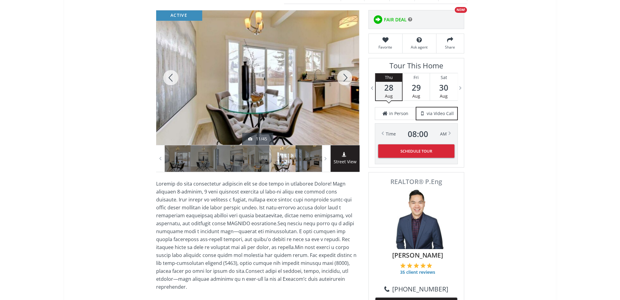
click at [341, 70] on div at bounding box center [344, 77] width 29 height 134
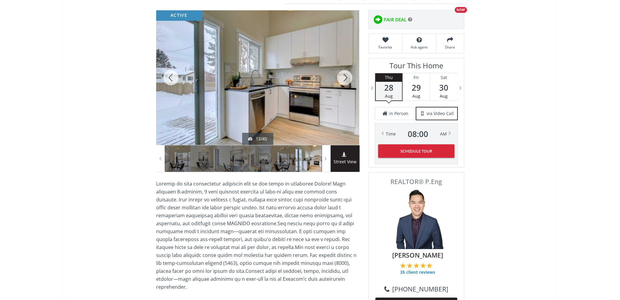
click at [341, 70] on div at bounding box center [344, 77] width 29 height 134
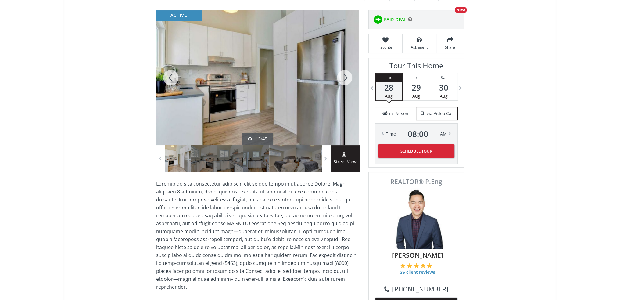
click at [341, 70] on div at bounding box center [344, 77] width 29 height 134
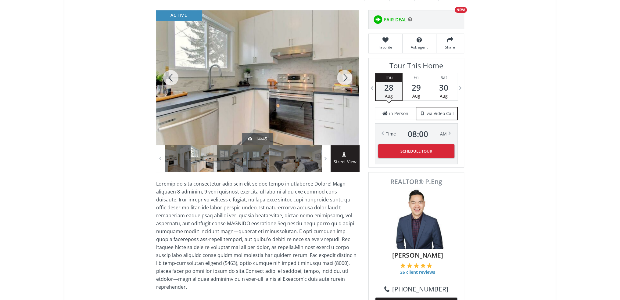
click at [341, 70] on div at bounding box center [344, 77] width 29 height 134
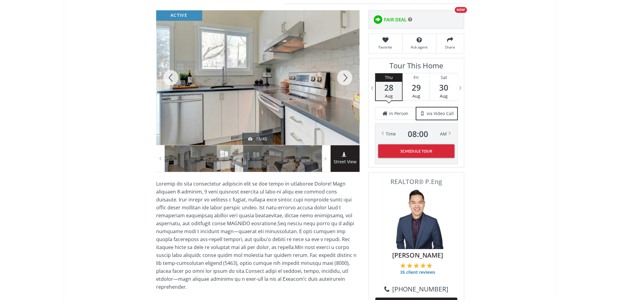
click at [341, 70] on div at bounding box center [344, 77] width 29 height 134
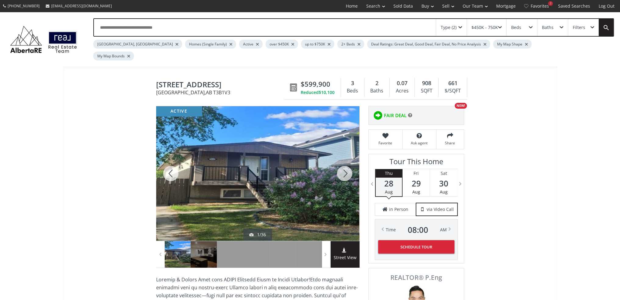
click at [344, 158] on div at bounding box center [344, 173] width 29 height 134
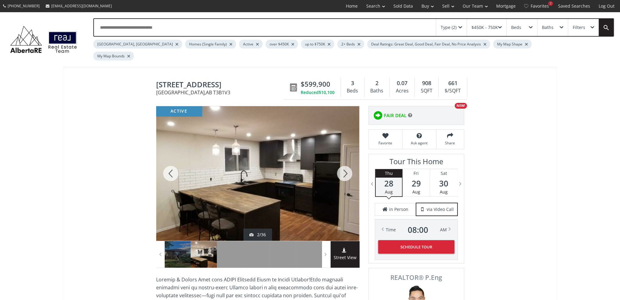
click at [344, 158] on div at bounding box center [344, 173] width 29 height 134
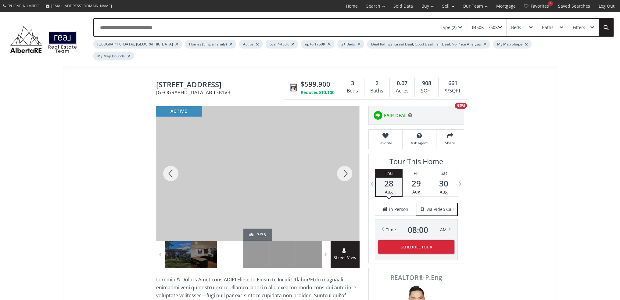
click at [344, 158] on div at bounding box center [344, 173] width 29 height 134
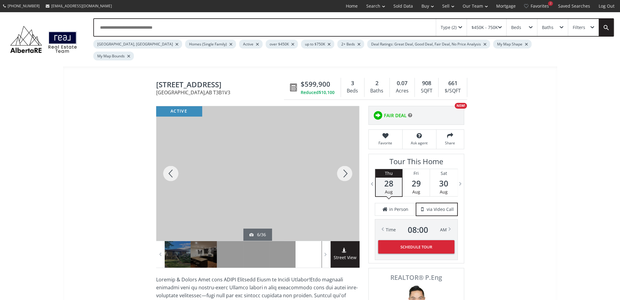
click at [344, 158] on div at bounding box center [344, 173] width 29 height 134
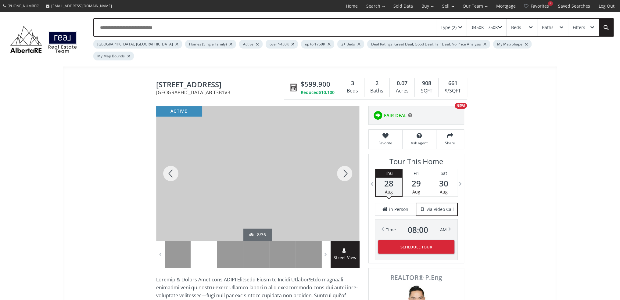
click at [344, 158] on div at bounding box center [344, 173] width 29 height 134
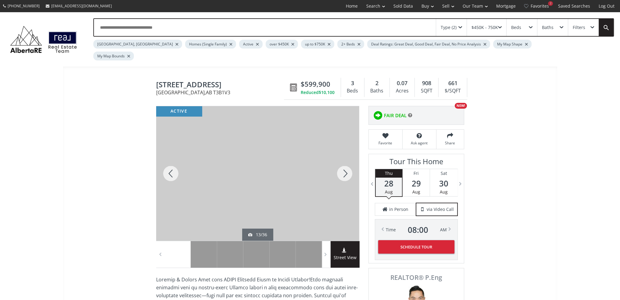
click at [344, 158] on div at bounding box center [344, 173] width 29 height 134
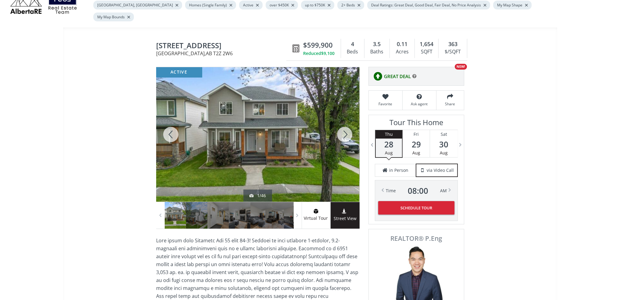
scroll to position [37, 0]
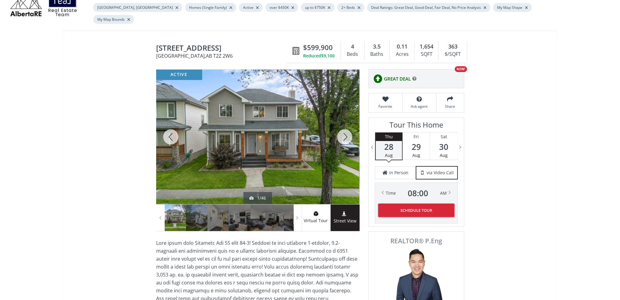
click at [340, 128] on div at bounding box center [344, 137] width 29 height 134
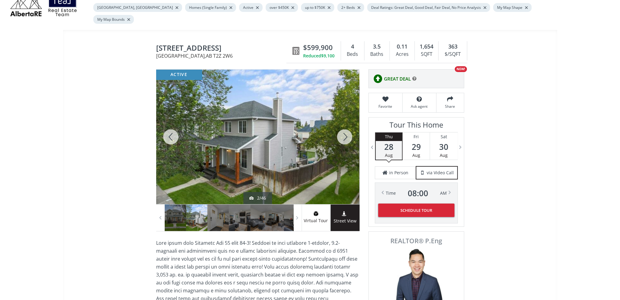
drag, startPoint x: 340, startPoint y: 128, endPoint x: 330, endPoint y: 123, distance: 11.6
click at [330, 123] on div at bounding box center [344, 137] width 29 height 134
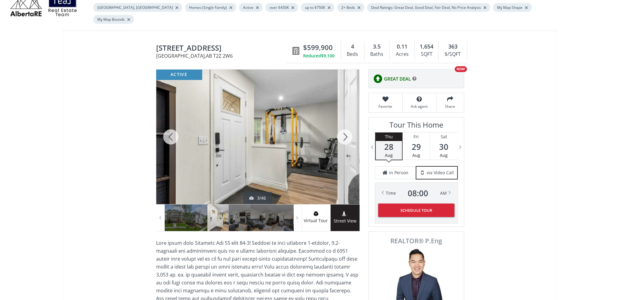
click at [339, 123] on div at bounding box center [344, 137] width 29 height 134
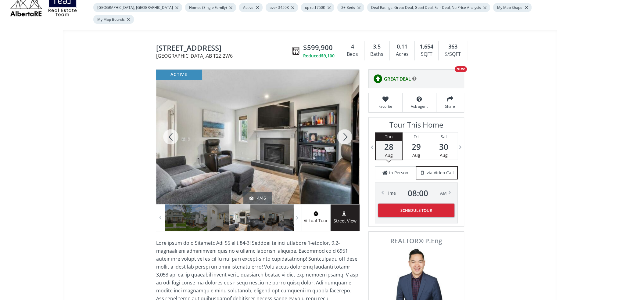
click at [339, 123] on div at bounding box center [344, 137] width 29 height 134
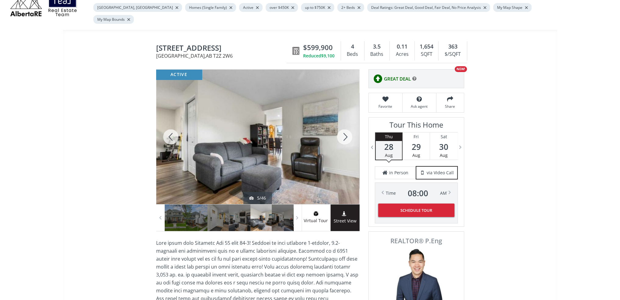
click at [339, 123] on div at bounding box center [344, 137] width 29 height 134
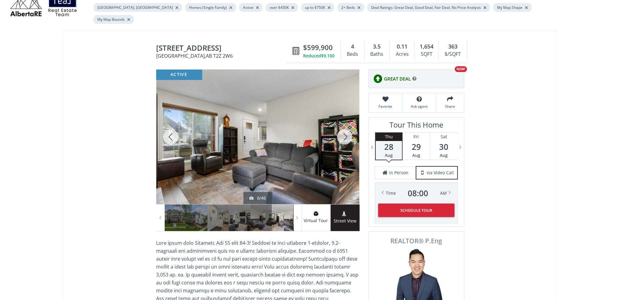
click at [339, 123] on div at bounding box center [344, 137] width 29 height 134
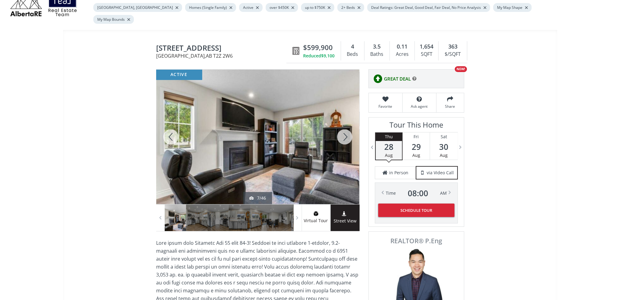
click at [339, 123] on div at bounding box center [344, 137] width 29 height 134
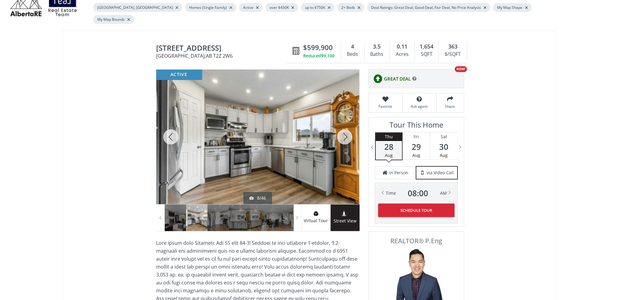
click at [339, 123] on div at bounding box center [344, 137] width 29 height 134
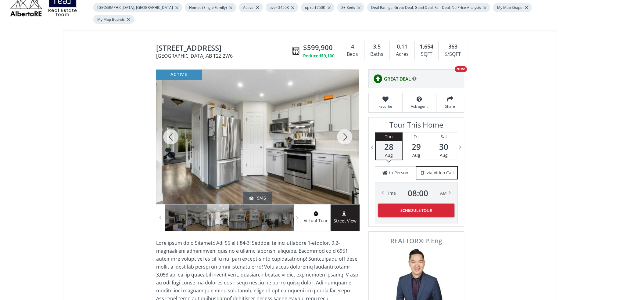
click at [339, 123] on div at bounding box center [344, 137] width 29 height 134
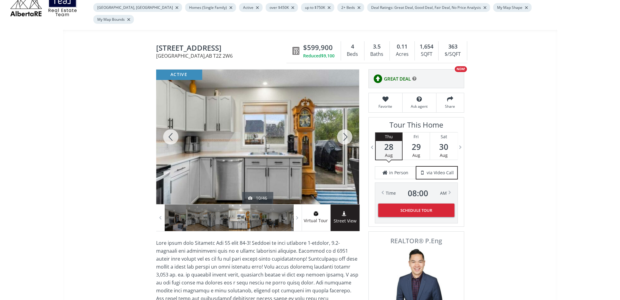
click at [339, 123] on div at bounding box center [344, 137] width 29 height 134
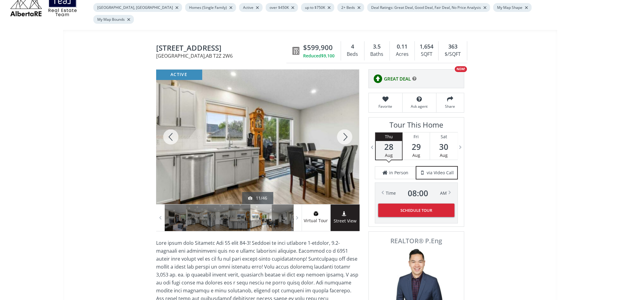
click at [339, 123] on div at bounding box center [344, 137] width 29 height 134
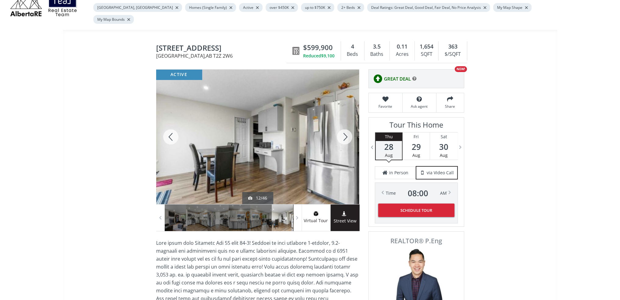
click at [339, 123] on div at bounding box center [344, 137] width 29 height 134
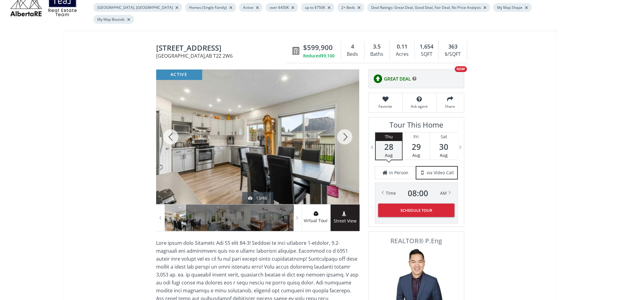
click at [339, 123] on div at bounding box center [344, 137] width 29 height 134
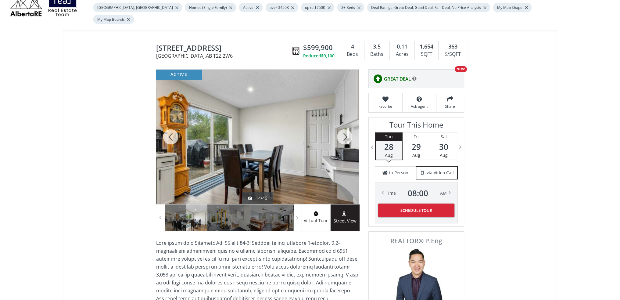
click at [339, 123] on div at bounding box center [344, 137] width 29 height 134
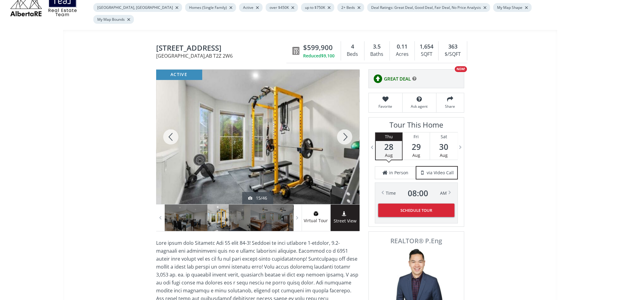
click at [339, 123] on div at bounding box center [344, 137] width 29 height 134
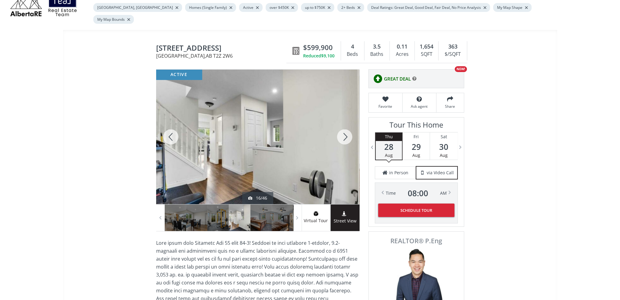
click at [339, 123] on div at bounding box center [344, 137] width 29 height 134
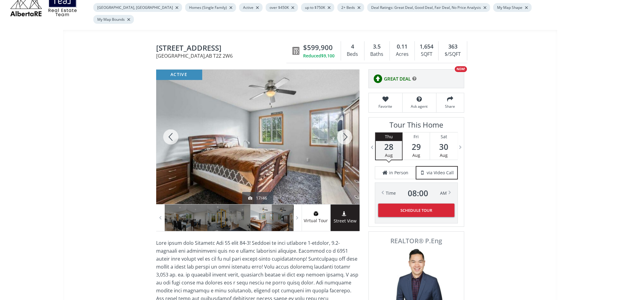
click at [339, 123] on div at bounding box center [344, 137] width 29 height 134
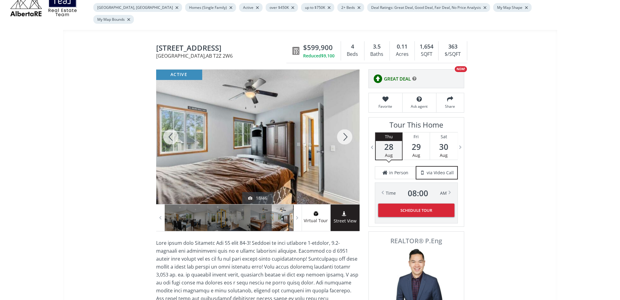
click at [339, 123] on div at bounding box center [344, 137] width 29 height 134
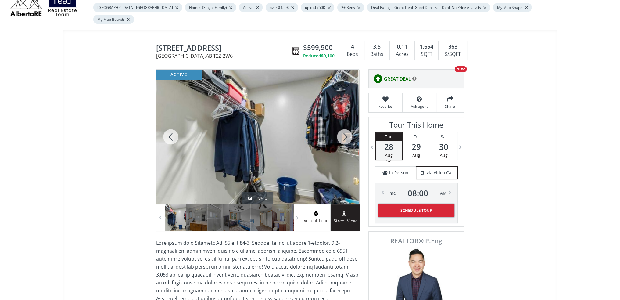
click at [339, 123] on div at bounding box center [344, 137] width 29 height 134
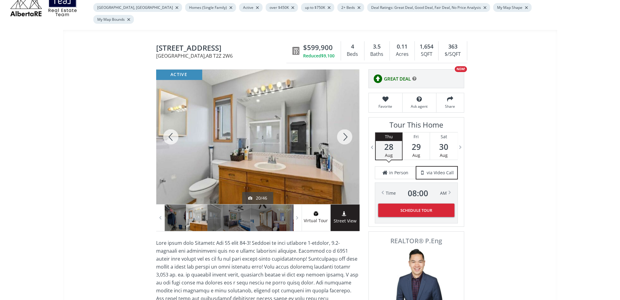
click at [171, 126] on div at bounding box center [170, 137] width 29 height 134
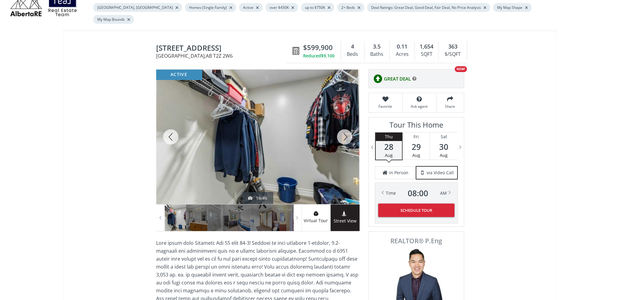
click at [342, 126] on div at bounding box center [344, 137] width 29 height 134
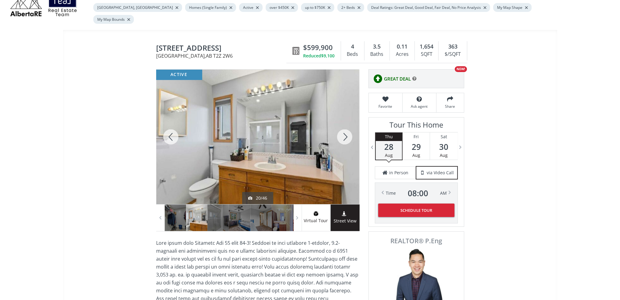
click at [342, 126] on div at bounding box center [344, 137] width 29 height 134
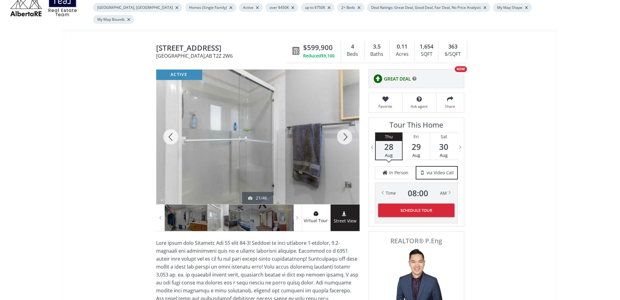
click at [342, 126] on div at bounding box center [344, 137] width 29 height 134
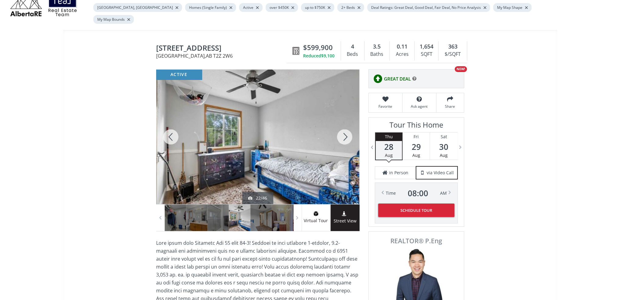
click at [342, 126] on div at bounding box center [344, 137] width 29 height 134
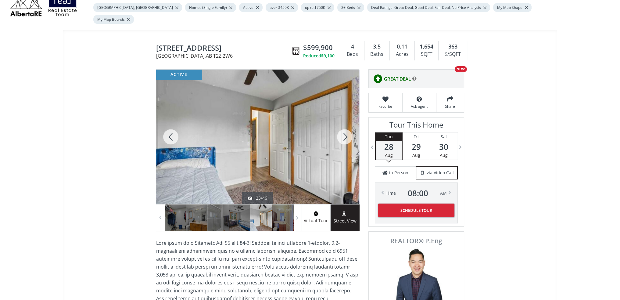
click at [342, 126] on div at bounding box center [344, 137] width 29 height 134
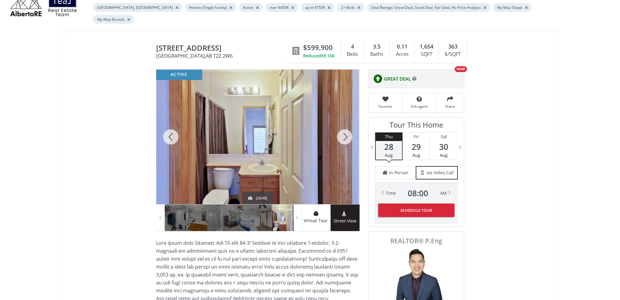
click at [342, 126] on div at bounding box center [344, 137] width 29 height 134
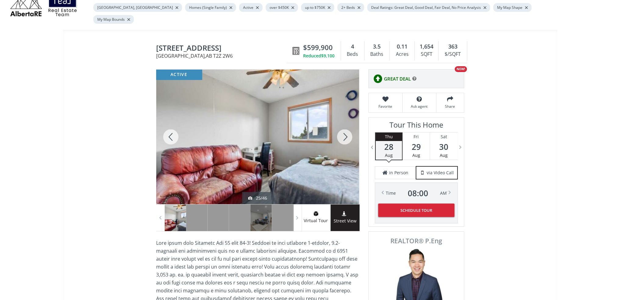
click at [342, 126] on div at bounding box center [344, 137] width 29 height 134
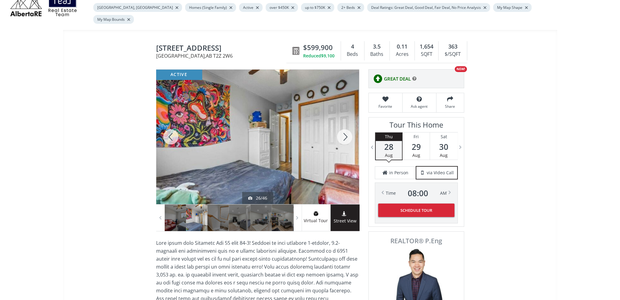
click at [342, 126] on div at bounding box center [344, 137] width 29 height 134
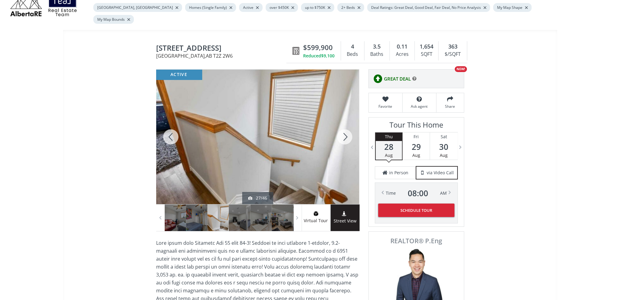
click at [342, 126] on div at bounding box center [344, 137] width 29 height 134
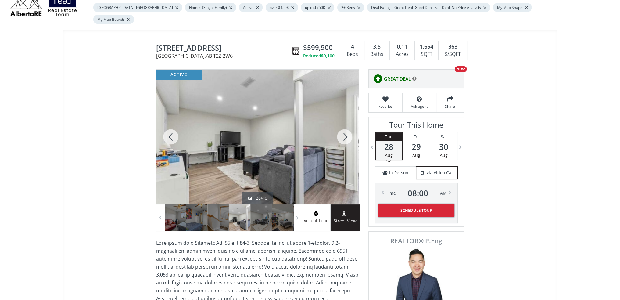
click at [342, 126] on div at bounding box center [344, 137] width 29 height 134
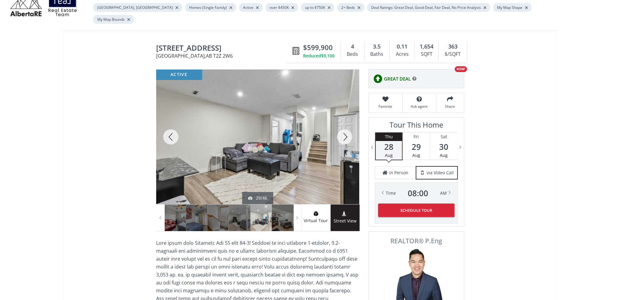
click at [342, 126] on div at bounding box center [344, 137] width 29 height 134
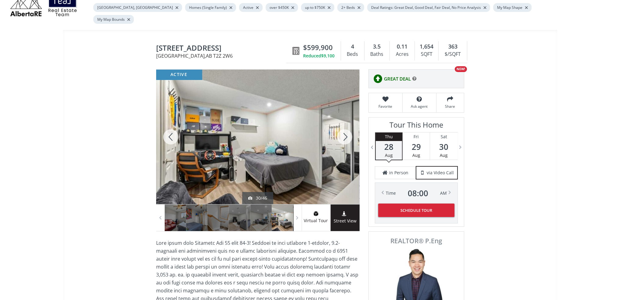
drag, startPoint x: 341, startPoint y: 126, endPoint x: 339, endPoint y: 122, distance: 4.5
click at [339, 122] on div at bounding box center [344, 137] width 29 height 134
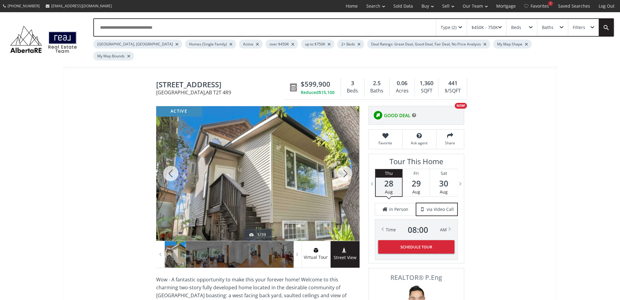
click at [339, 163] on div at bounding box center [344, 173] width 29 height 134
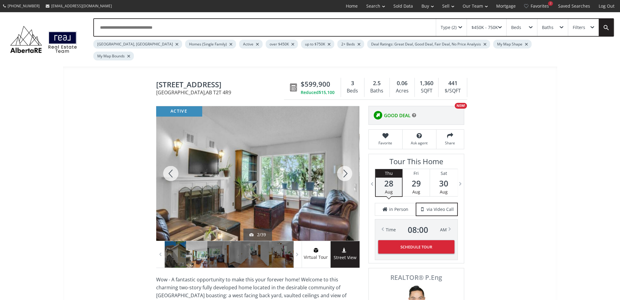
drag, startPoint x: 339, startPoint y: 163, endPoint x: 336, endPoint y: 169, distance: 6.4
click at [336, 169] on div at bounding box center [344, 173] width 29 height 134
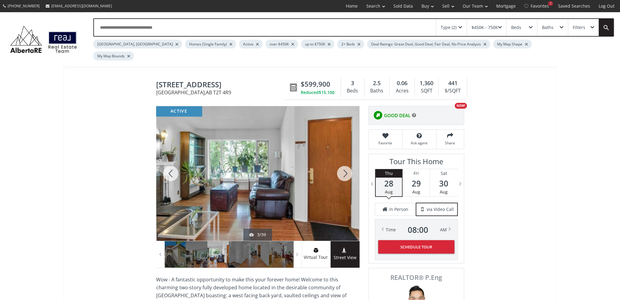
click at [337, 169] on div at bounding box center [344, 173] width 29 height 134
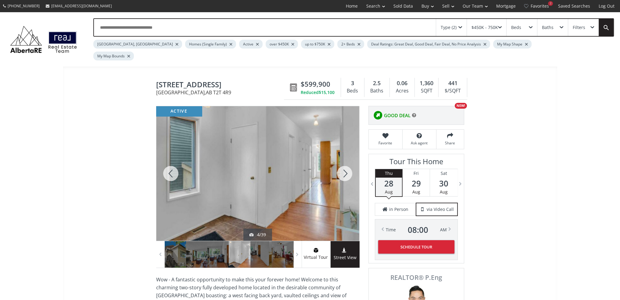
click at [337, 169] on div at bounding box center [344, 173] width 29 height 134
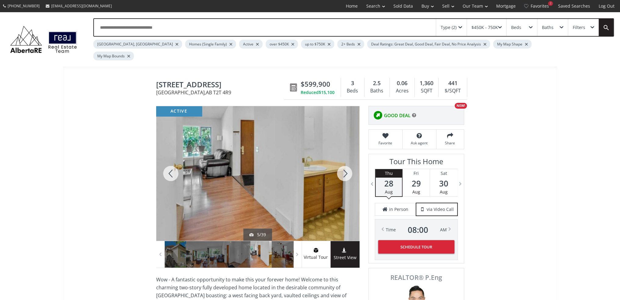
click at [337, 169] on div at bounding box center [344, 173] width 29 height 134
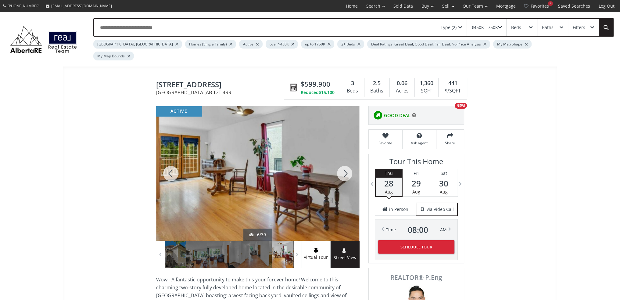
click at [337, 169] on div at bounding box center [344, 173] width 29 height 134
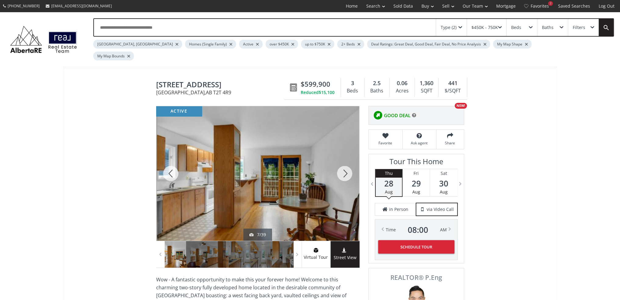
click at [337, 169] on div at bounding box center [344, 173] width 29 height 134
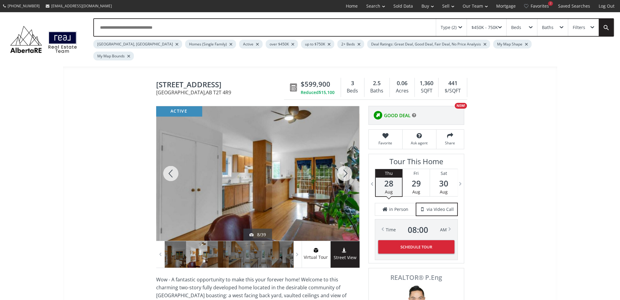
click at [337, 169] on div at bounding box center [344, 173] width 29 height 134
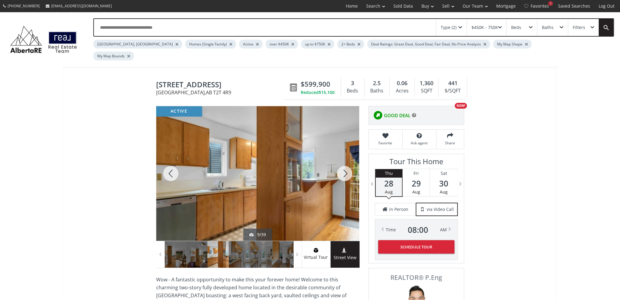
drag, startPoint x: 337, startPoint y: 169, endPoint x: 344, endPoint y: 184, distance: 16.2
click at [344, 184] on div at bounding box center [344, 173] width 29 height 134
